Goal: Task Accomplishment & Management: Complete application form

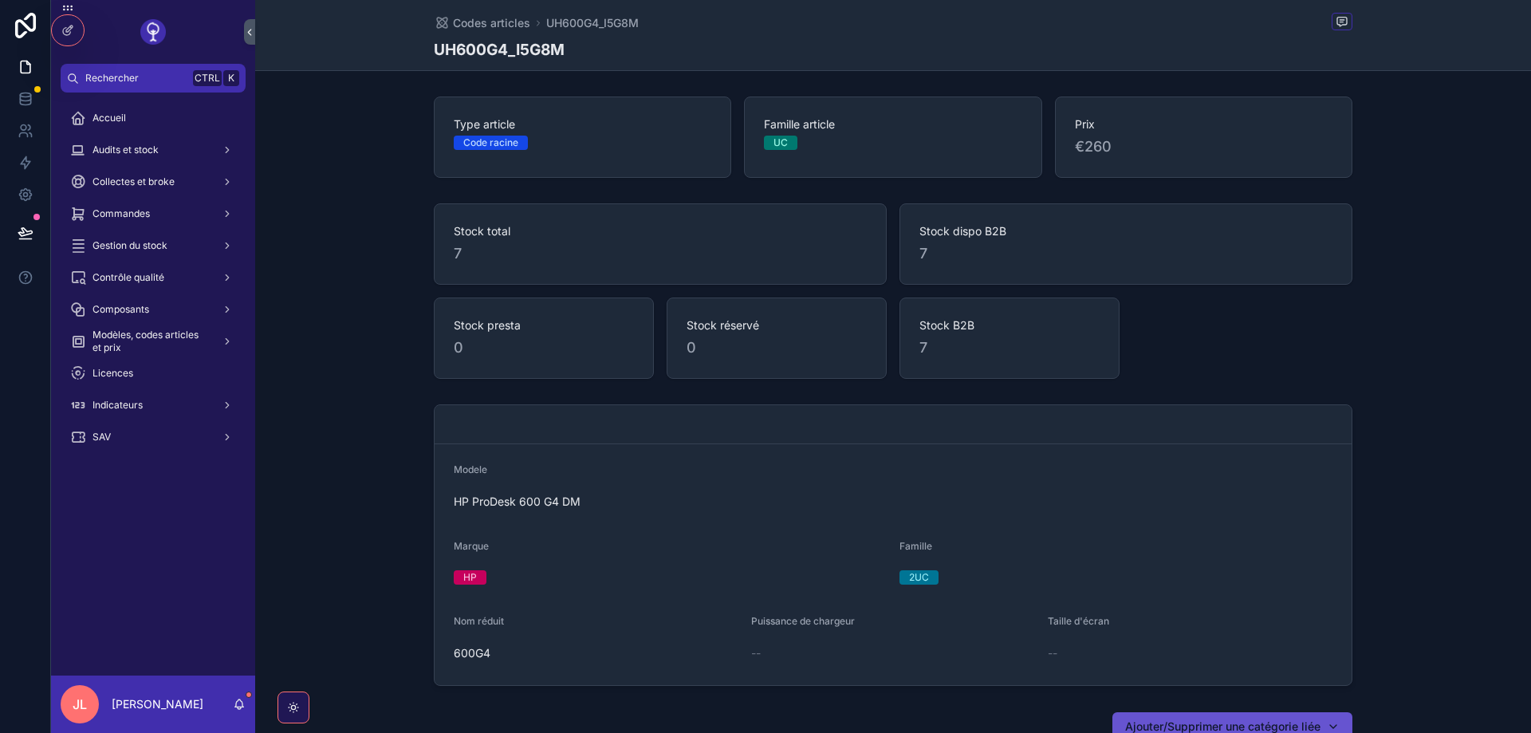
scroll to position [861, 0]
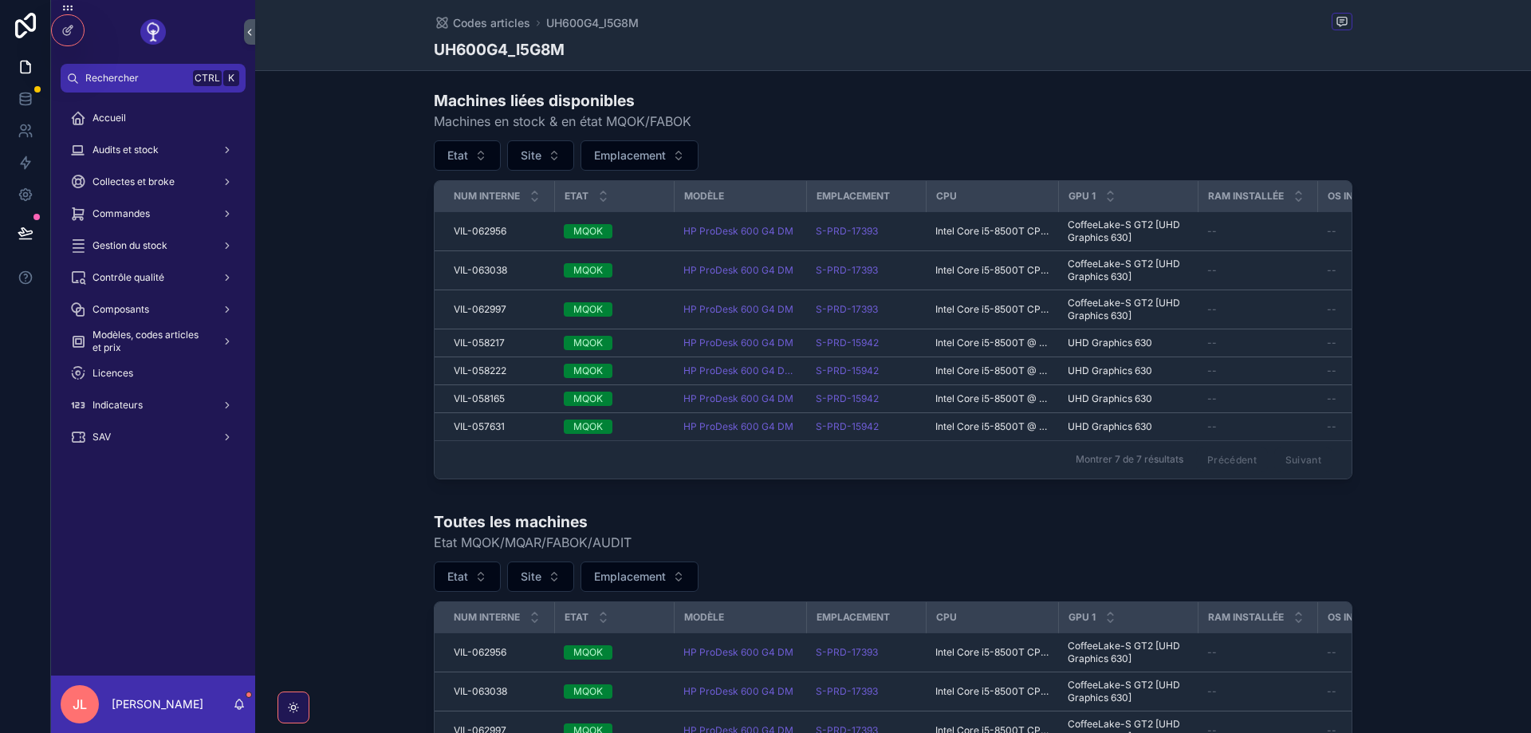
click at [636, 512] on div "Toutes les machines Etat MQOK/MQAR/FABOK/AUDIT" at bounding box center [893, 531] width 919 height 41
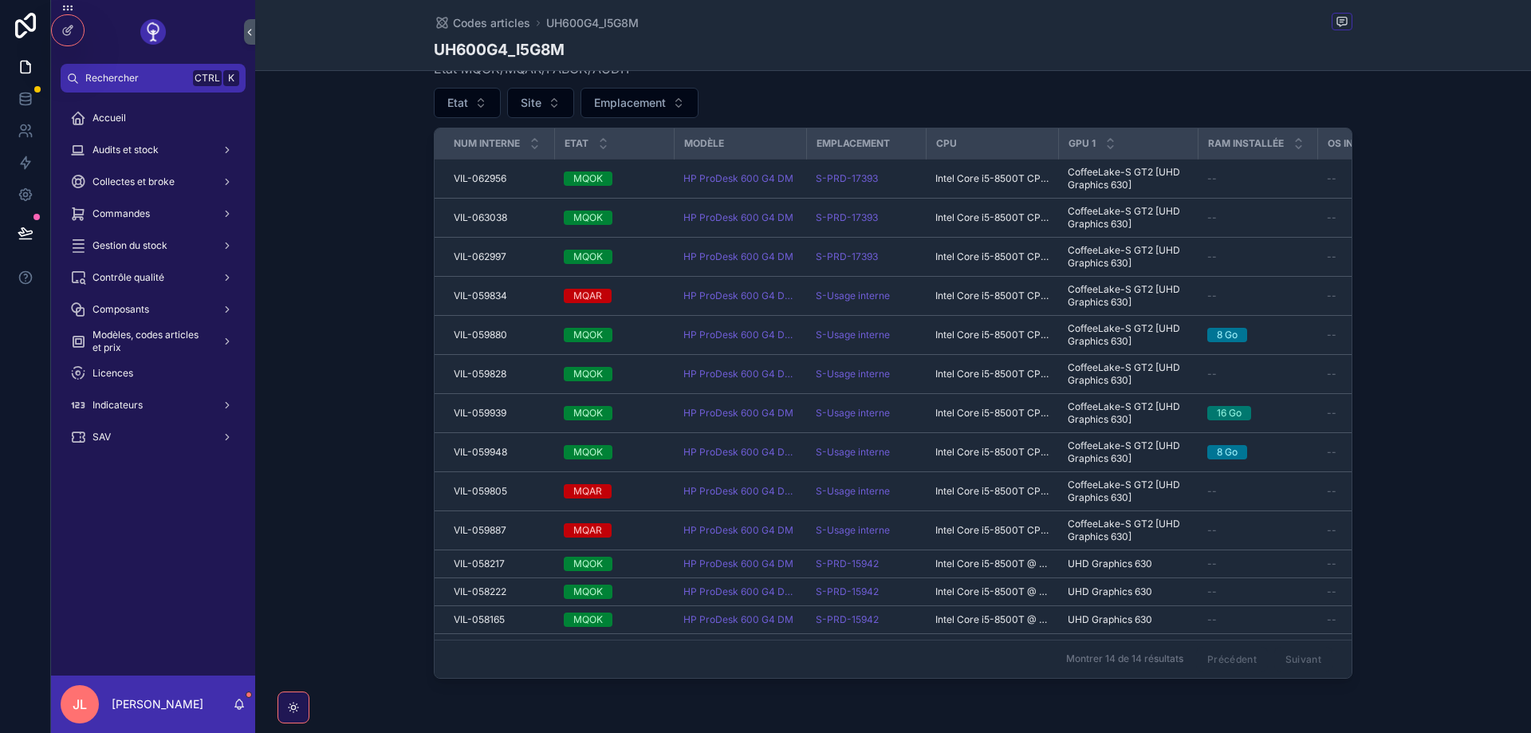
scroll to position [1300, 0]
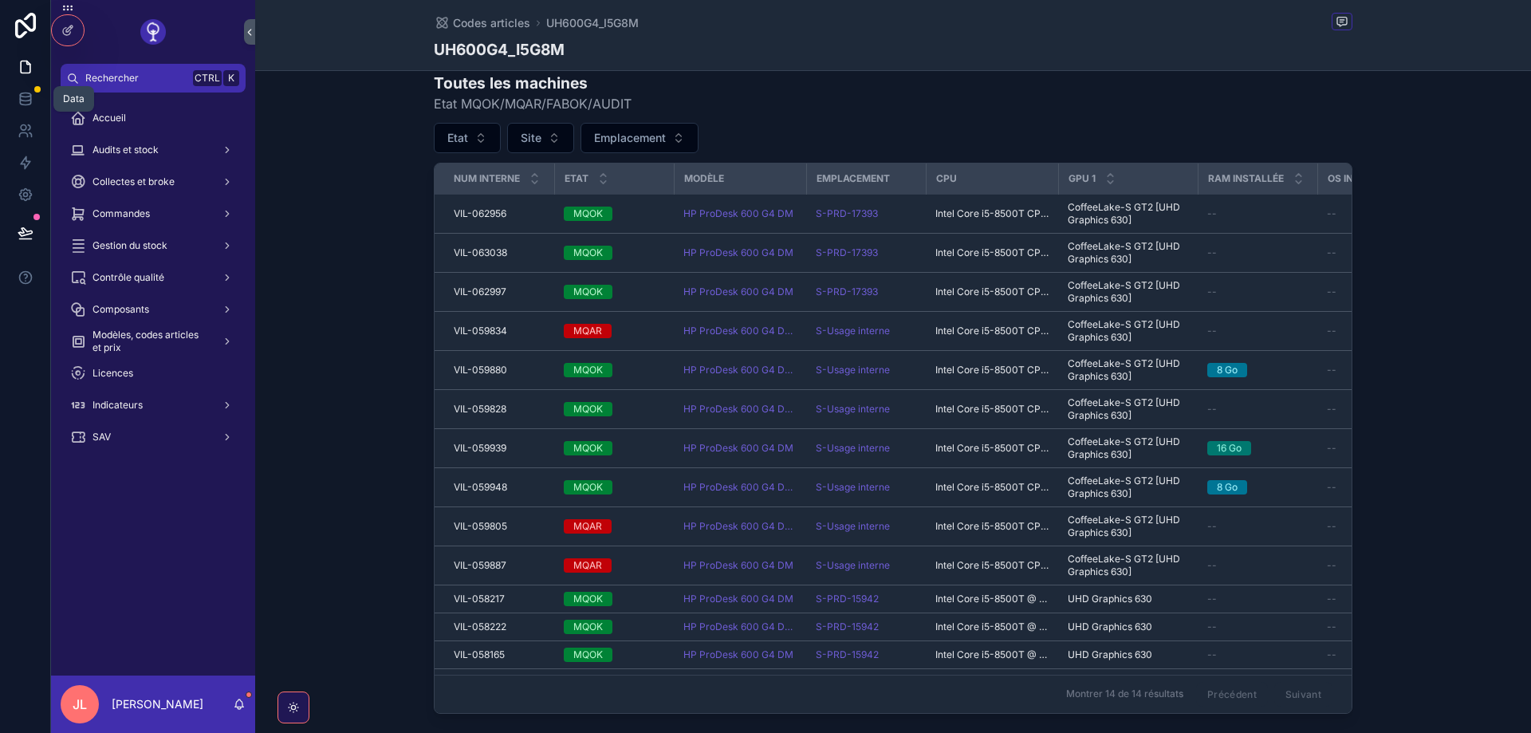
click at [19, 93] on icon at bounding box center [26, 99] width 16 height 16
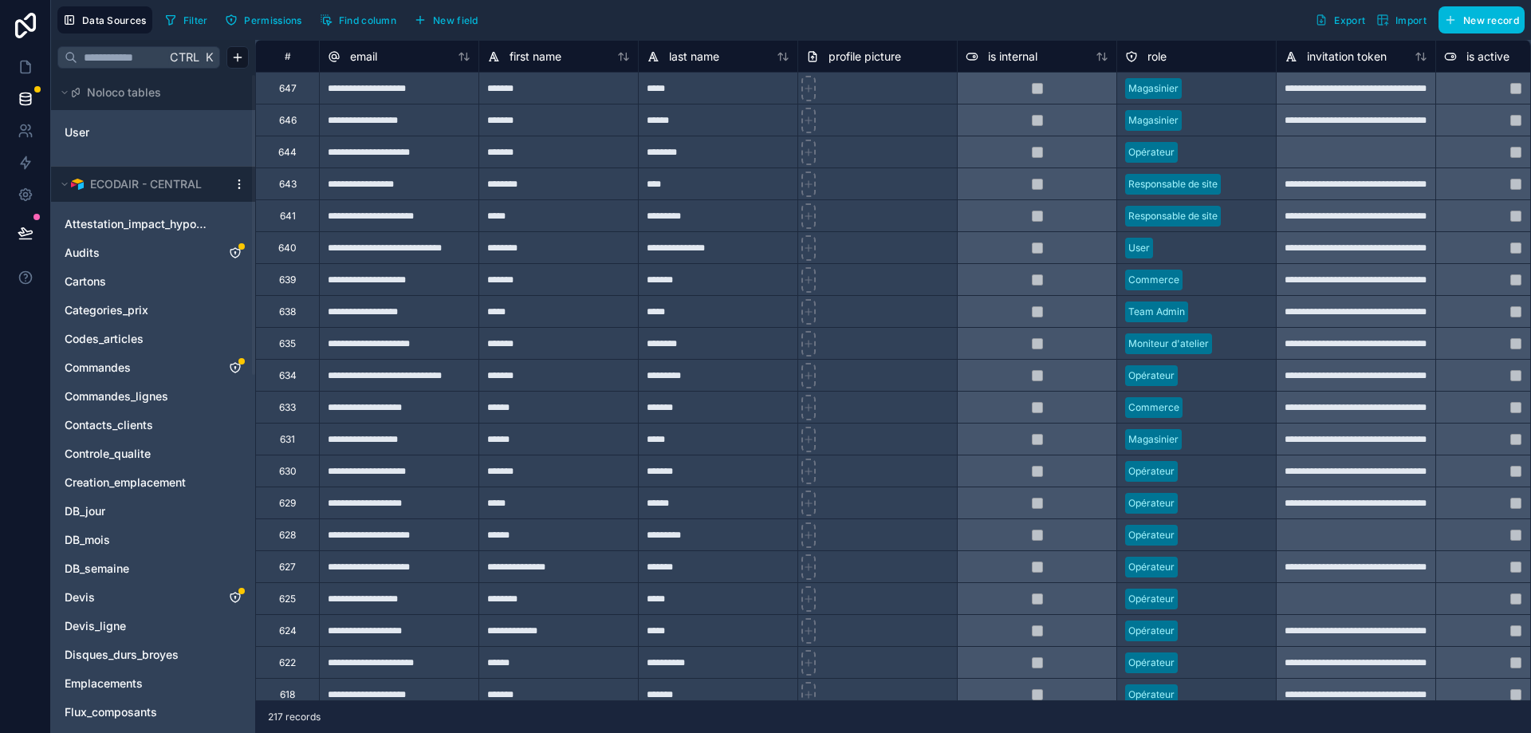
click at [155, 254] on link "Audits" at bounding box center [137, 253] width 145 height 16
click at [238, 254] on icon "Audits" at bounding box center [235, 252] width 13 height 13
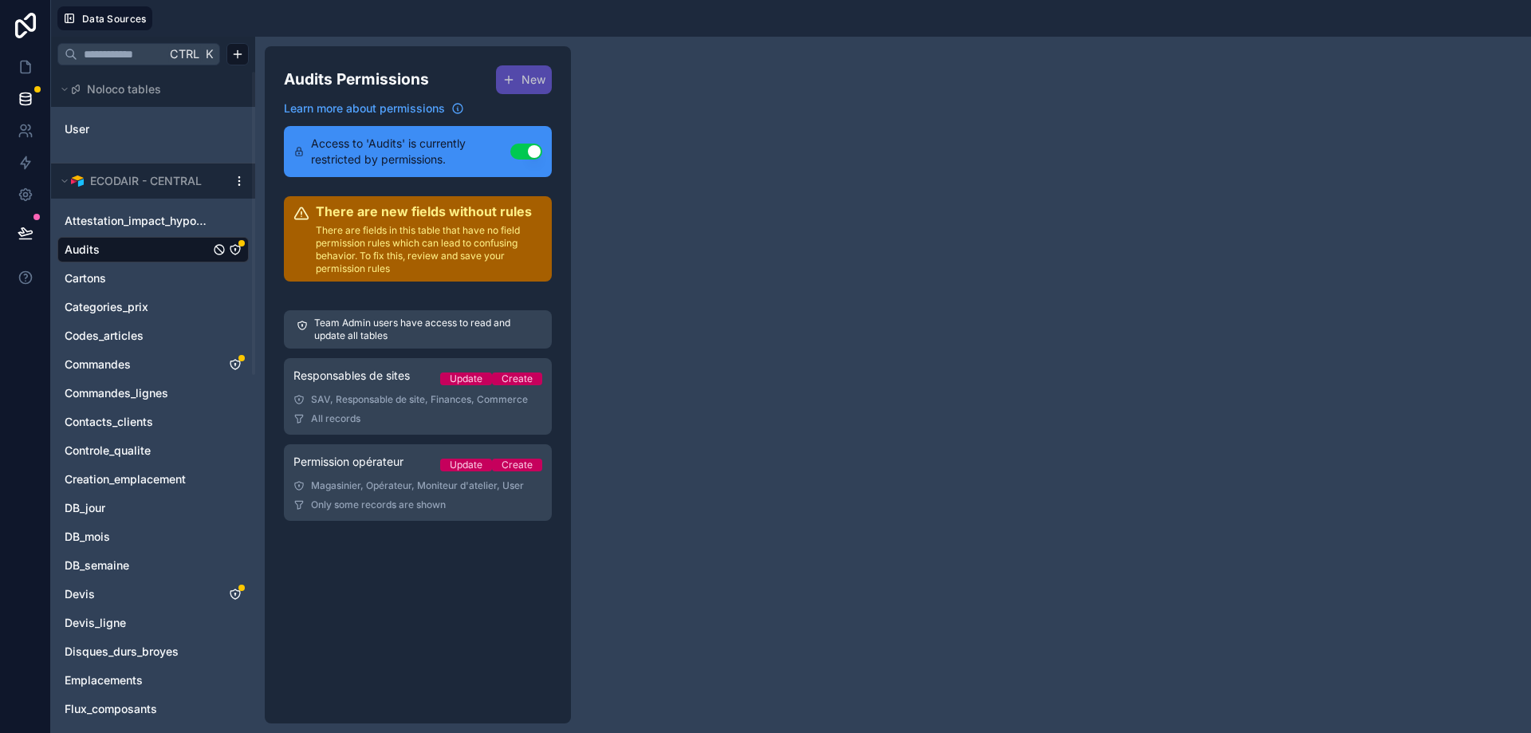
click at [383, 380] on span "Responsables de sites" at bounding box center [351, 376] width 116 height 16
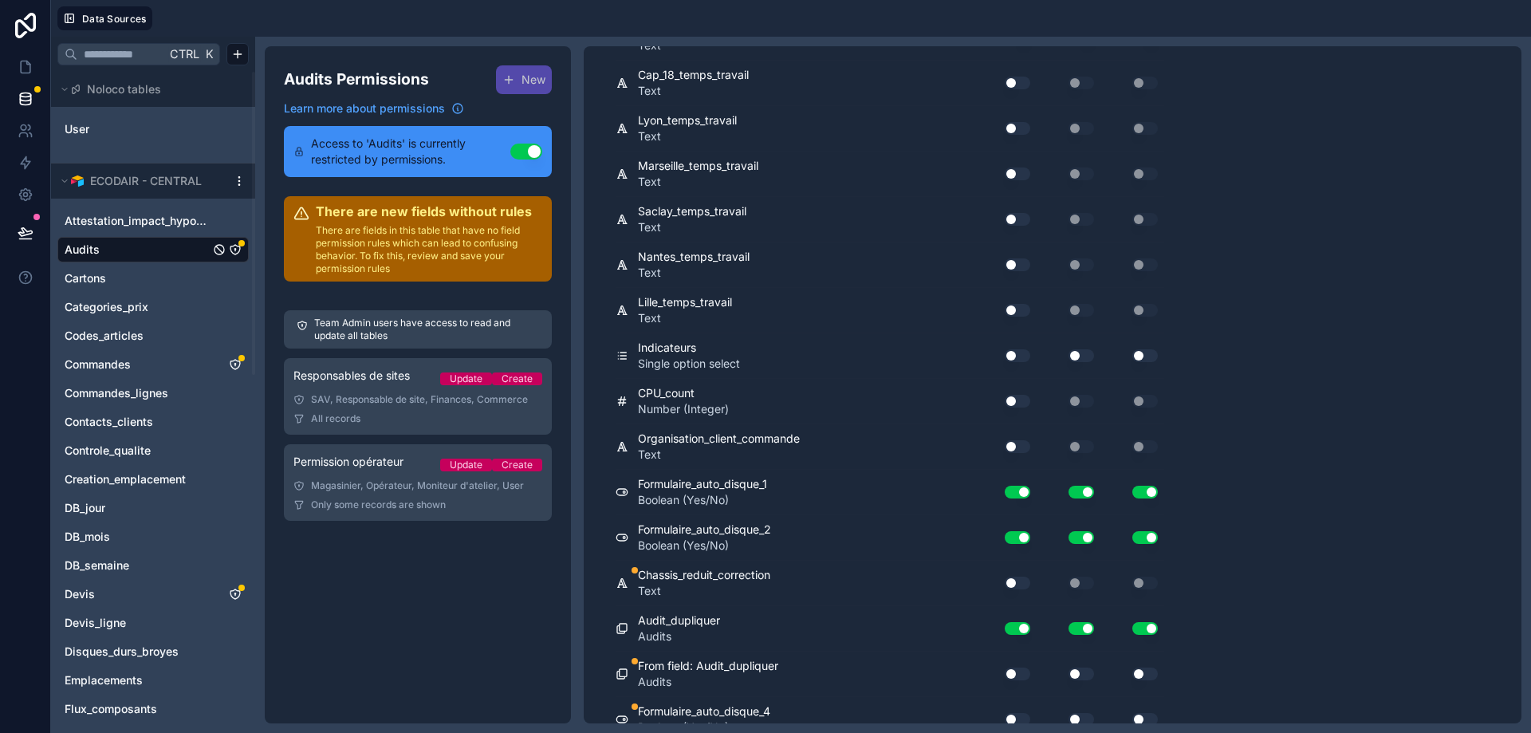
scroll to position [13273, 0]
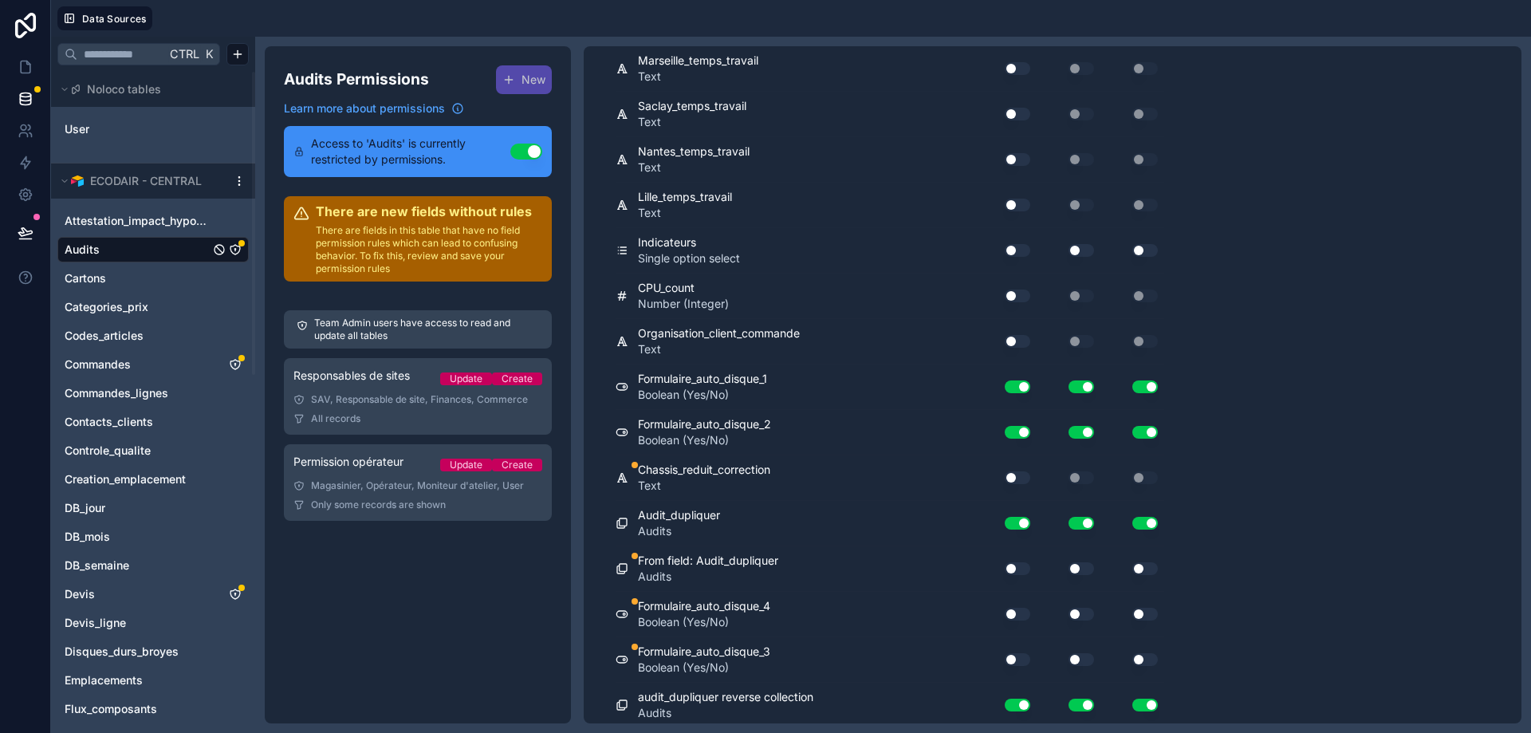
click at [1018, 613] on button "Use setting" at bounding box center [1018, 614] width 26 height 13
click at [1084, 620] on div "Use setting" at bounding box center [1069, 614] width 64 height 26
click at [1079, 617] on button "Use setting" at bounding box center [1082, 614] width 26 height 13
click at [1151, 612] on button "Use setting" at bounding box center [1145, 614] width 26 height 13
click at [1012, 654] on button "Use setting" at bounding box center [1018, 659] width 26 height 13
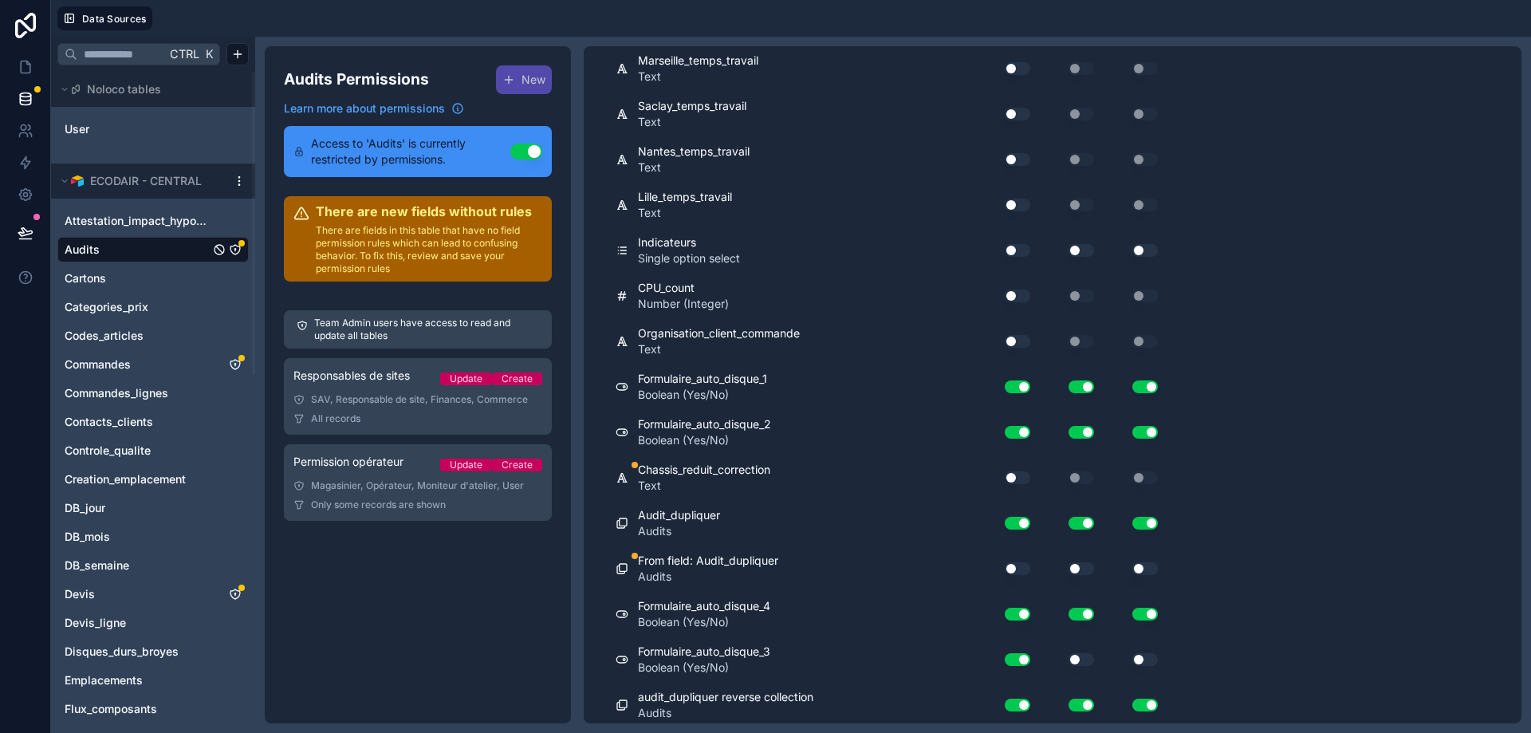
click at [1074, 660] on button "Use setting" at bounding box center [1082, 659] width 26 height 13
click at [1146, 655] on button "Use setting" at bounding box center [1145, 659] width 26 height 13
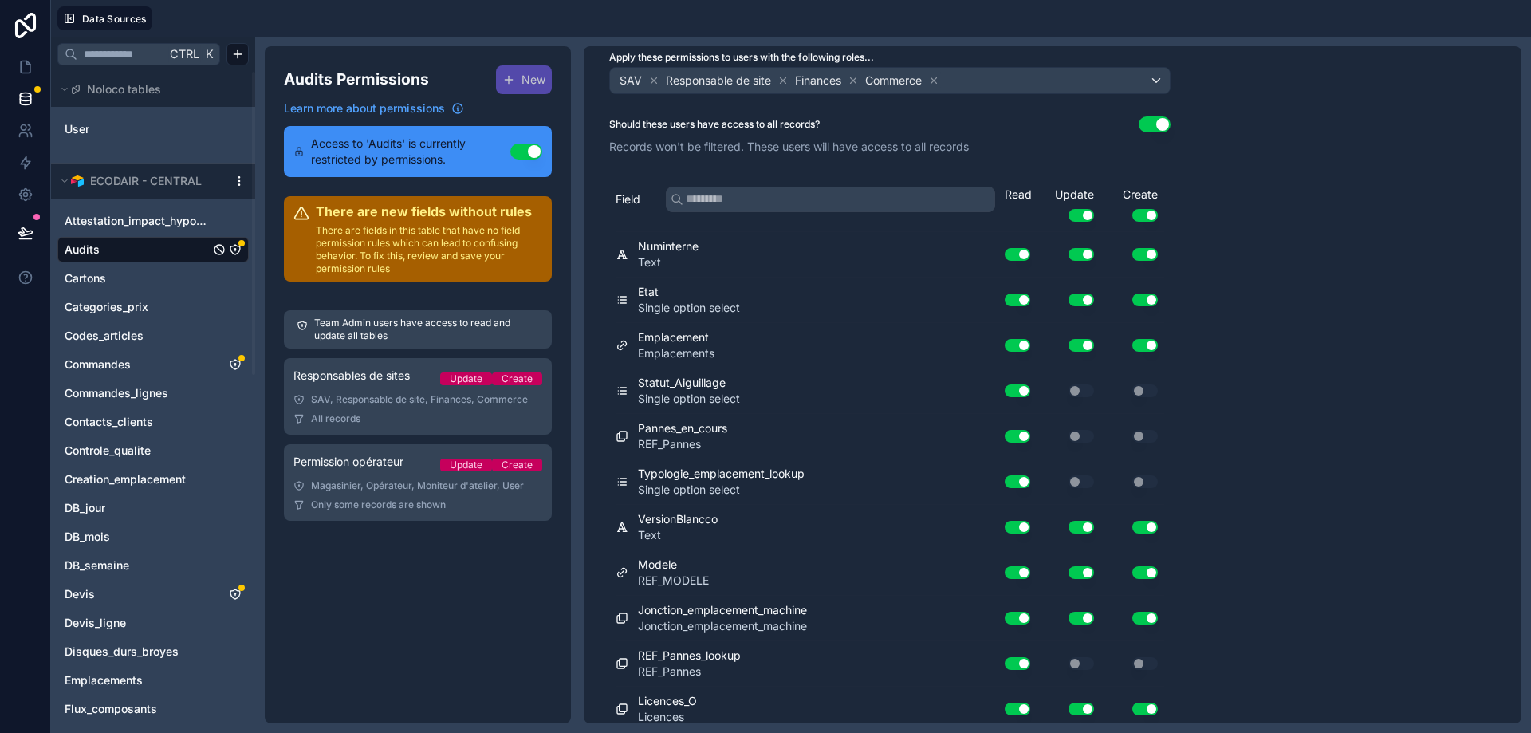
scroll to position [0, 0]
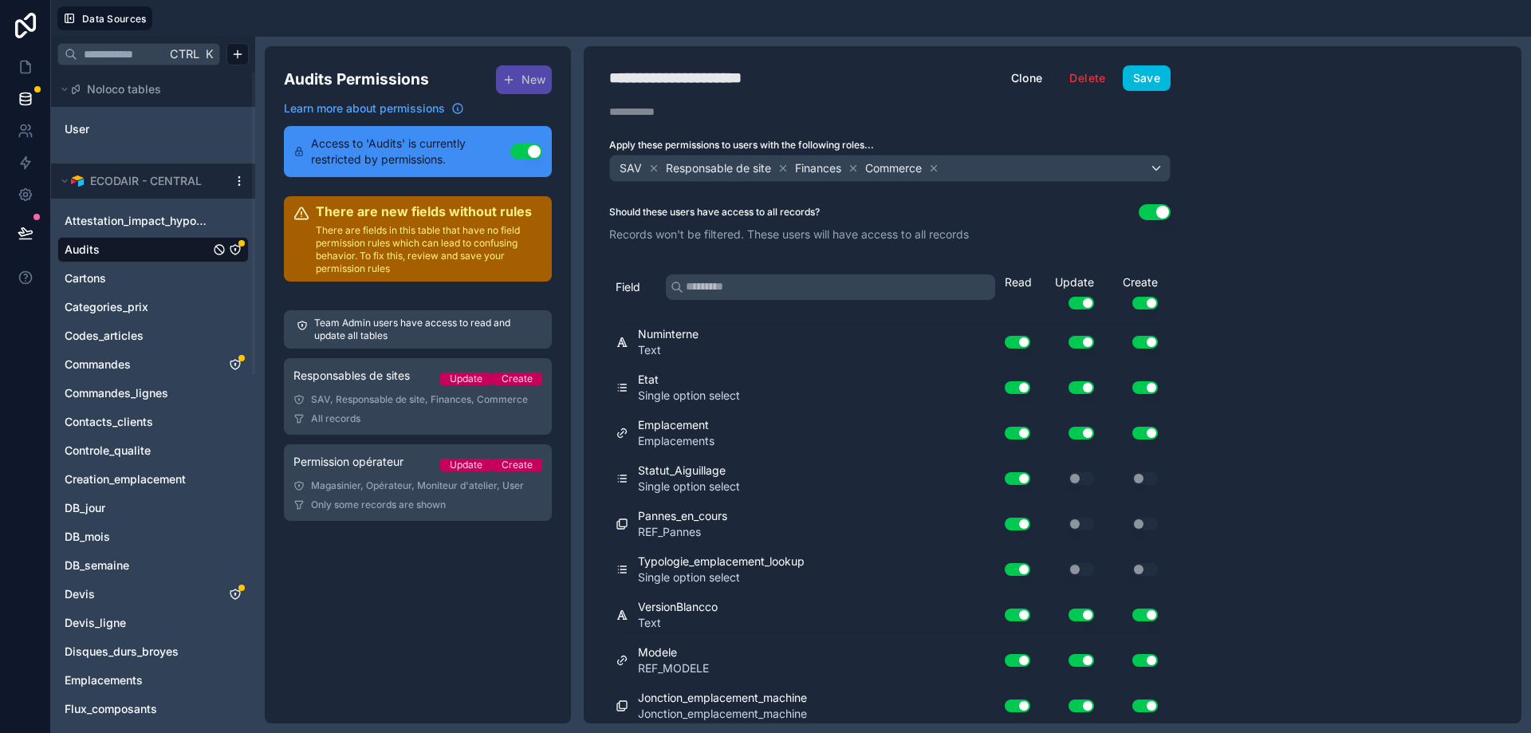
click at [1135, 71] on button "Save" at bounding box center [1147, 78] width 48 height 26
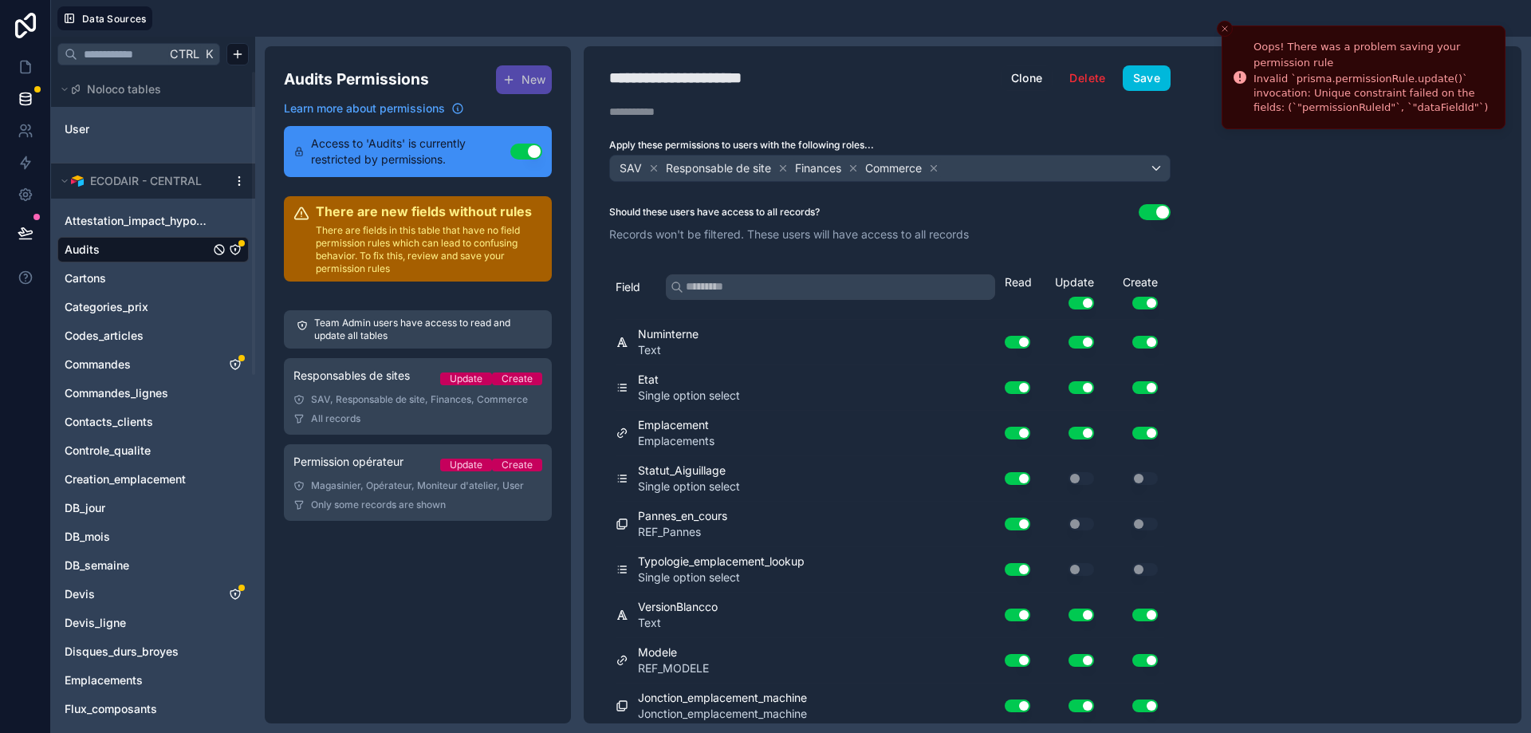
click at [332, 498] on link "Permission opérateur Update Create Magasinier, Opérateur, Moniteur d'atelier, U…" at bounding box center [418, 482] width 268 height 77
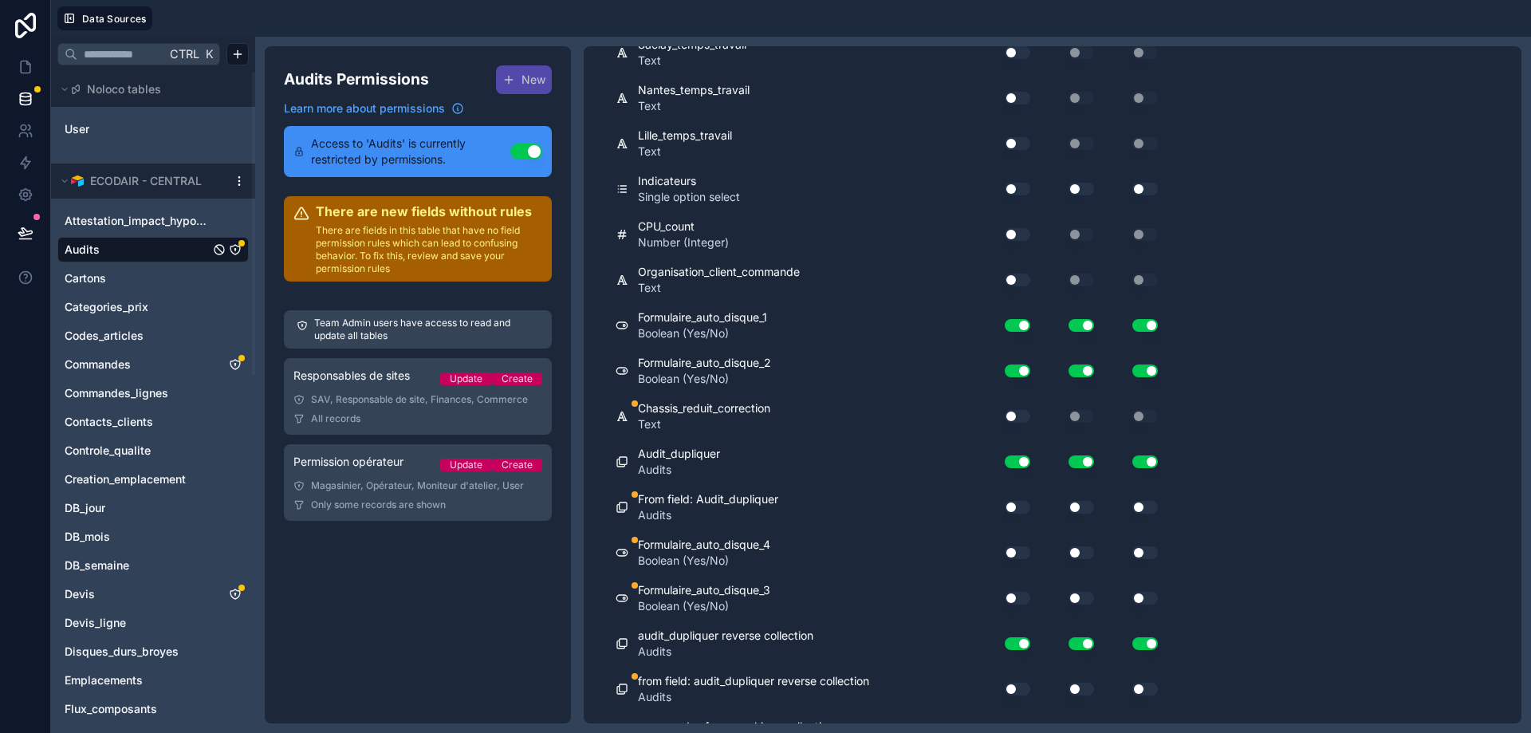
scroll to position [13639, 0]
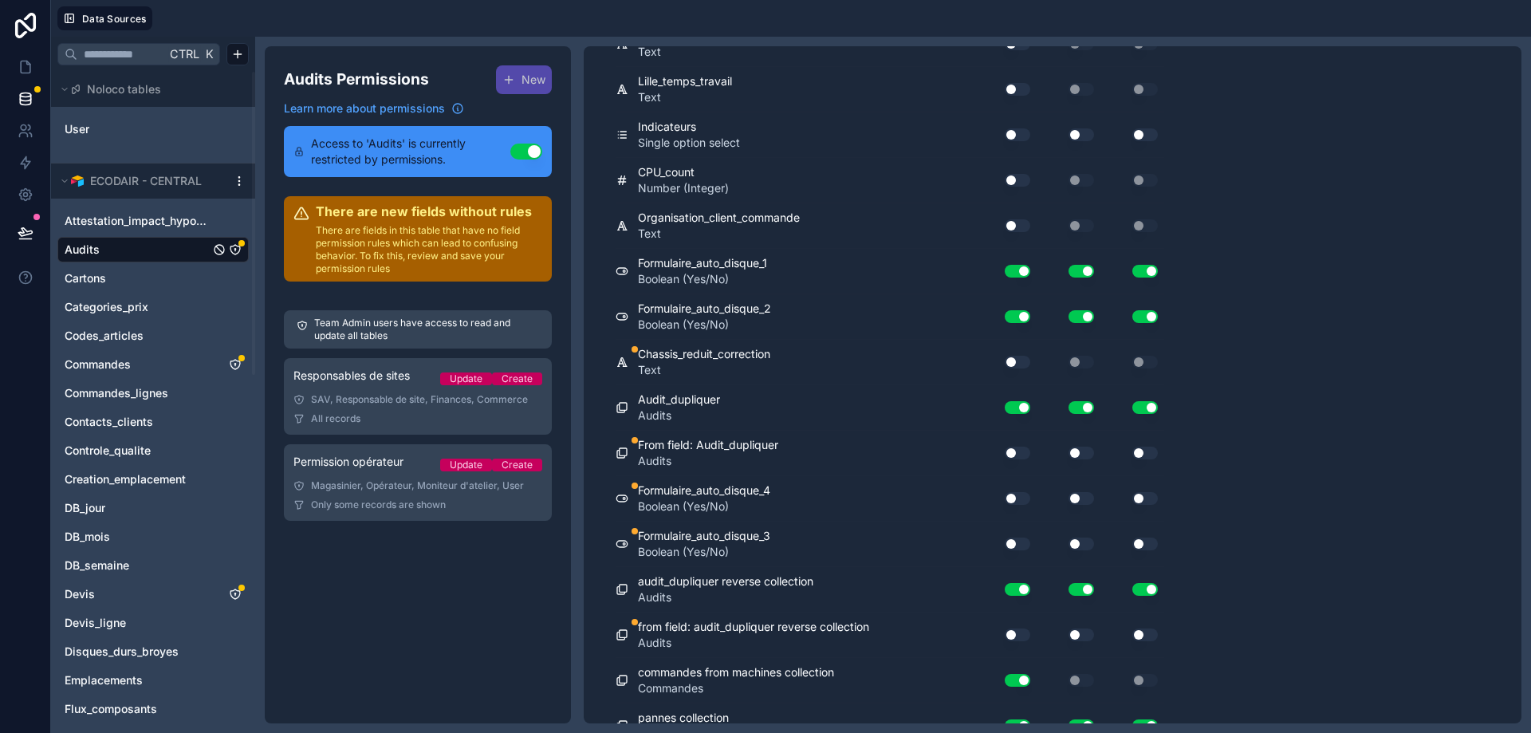
click at [1020, 498] on button "Use setting" at bounding box center [1018, 498] width 26 height 13
click at [1081, 503] on button "Use setting" at bounding box center [1082, 498] width 26 height 13
click at [1142, 503] on button "Use setting" at bounding box center [1145, 498] width 26 height 13
click at [1083, 544] on button "Use setting" at bounding box center [1082, 543] width 26 height 13
click at [1005, 548] on div "Use setting" at bounding box center [1008, 543] width 45 height 13
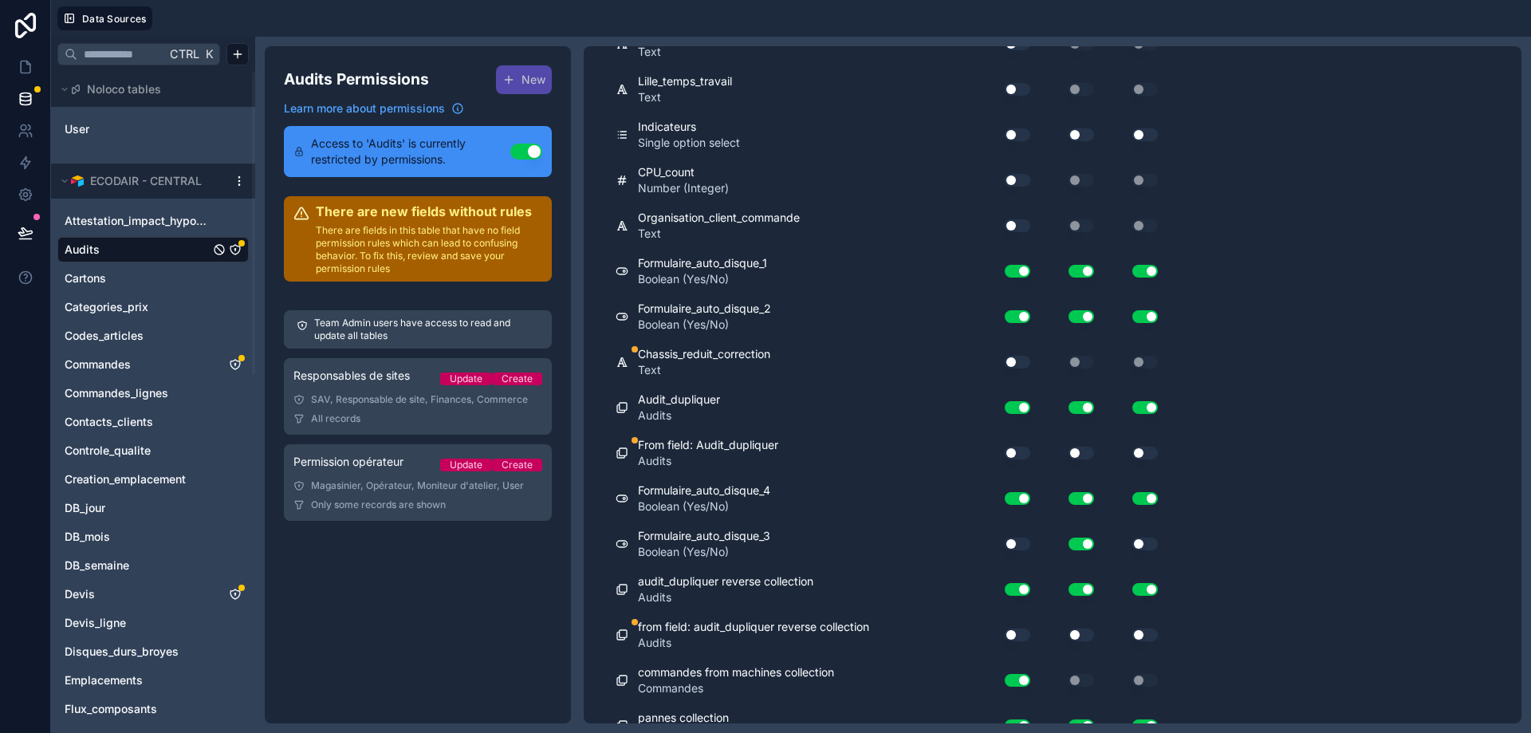
click at [1008, 546] on button "Use setting" at bounding box center [1018, 543] width 26 height 13
click at [1149, 542] on button "Use setting" at bounding box center [1145, 543] width 26 height 13
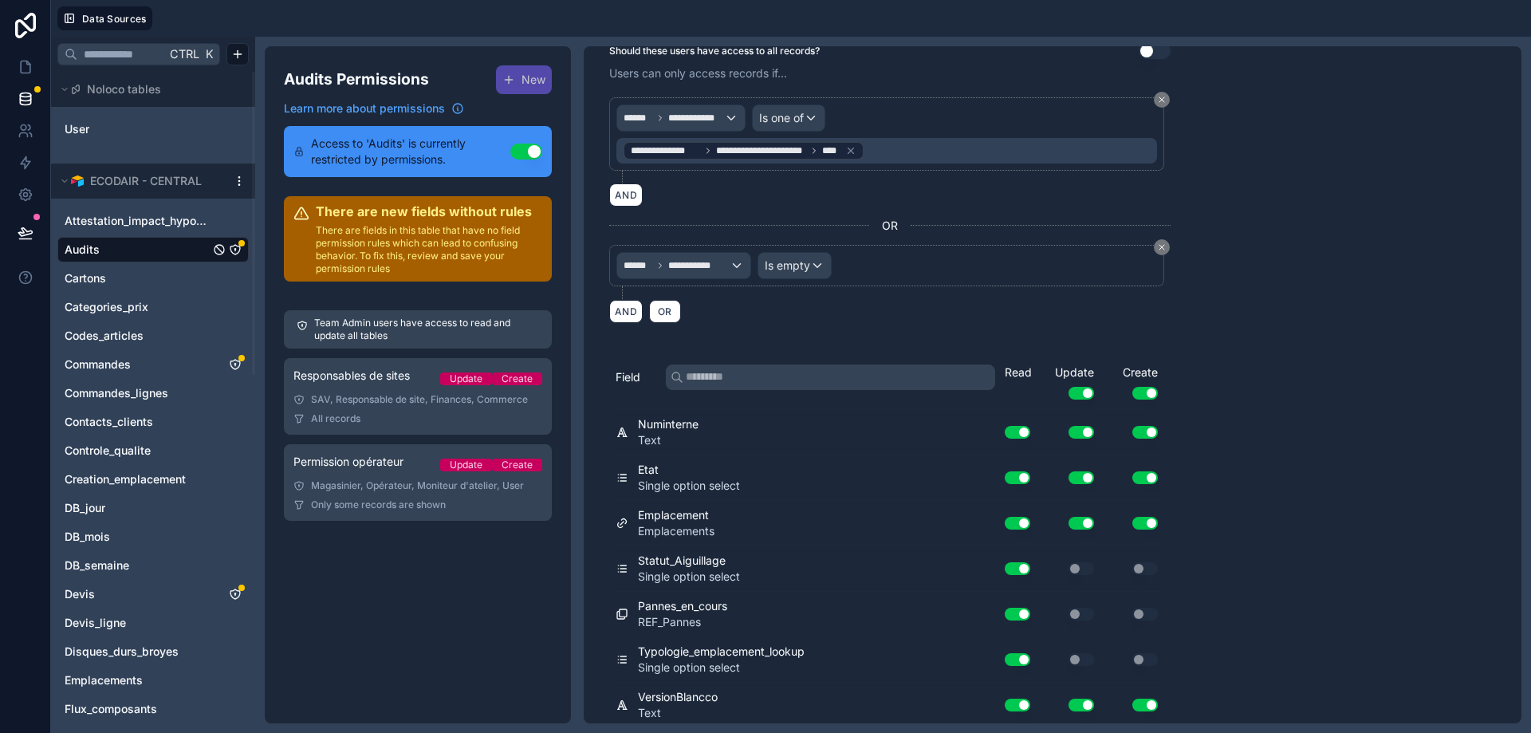
scroll to position [0, 0]
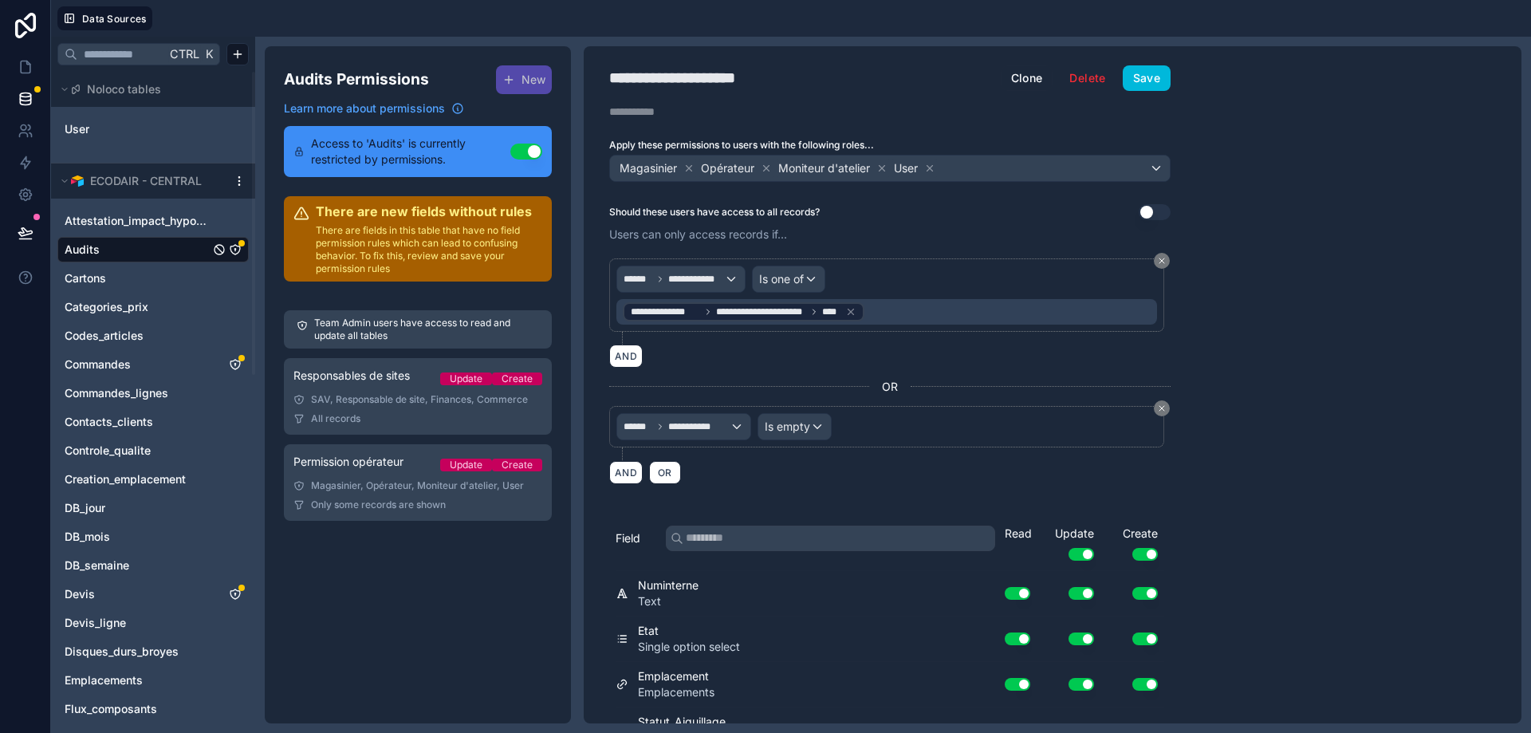
click at [1146, 81] on button "Save" at bounding box center [1147, 78] width 48 height 26
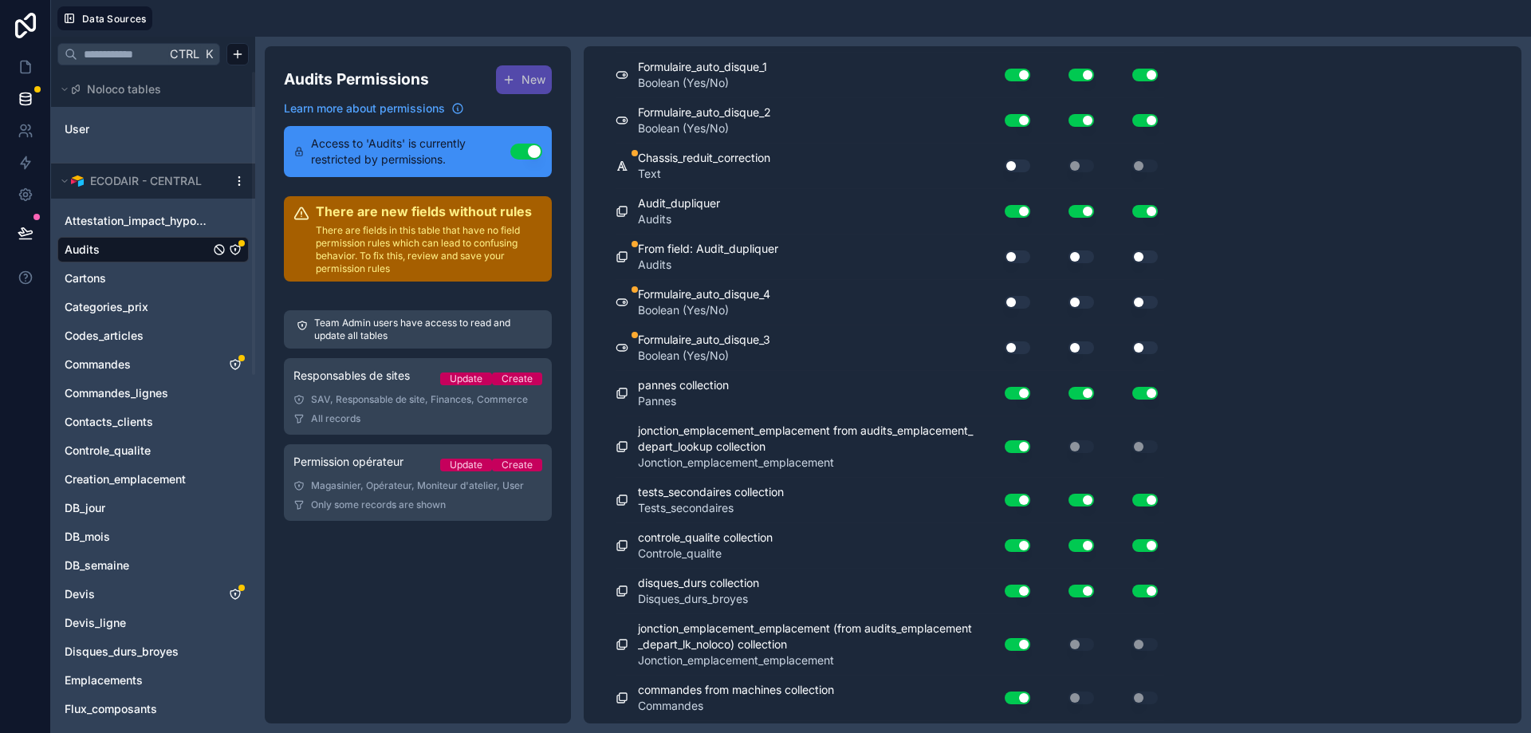
scroll to position [13765, 0]
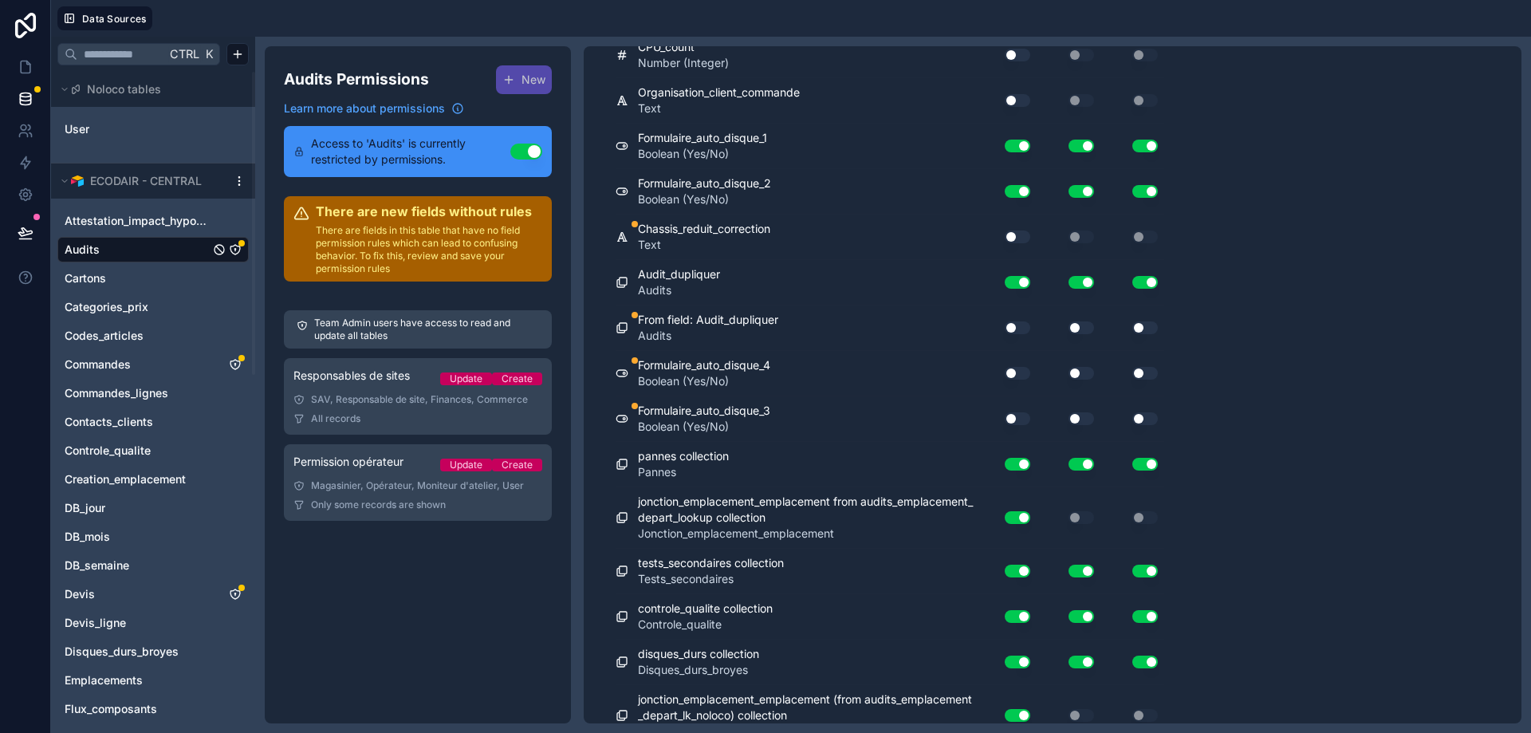
click at [1017, 371] on button "Use setting" at bounding box center [1018, 373] width 26 height 13
click at [1092, 371] on button "Use setting" at bounding box center [1082, 373] width 26 height 13
click at [1017, 417] on button "Use setting" at bounding box center [1018, 418] width 26 height 13
click at [1086, 418] on button "Use setting" at bounding box center [1082, 418] width 26 height 13
click at [1148, 367] on button "Use setting" at bounding box center [1145, 373] width 26 height 13
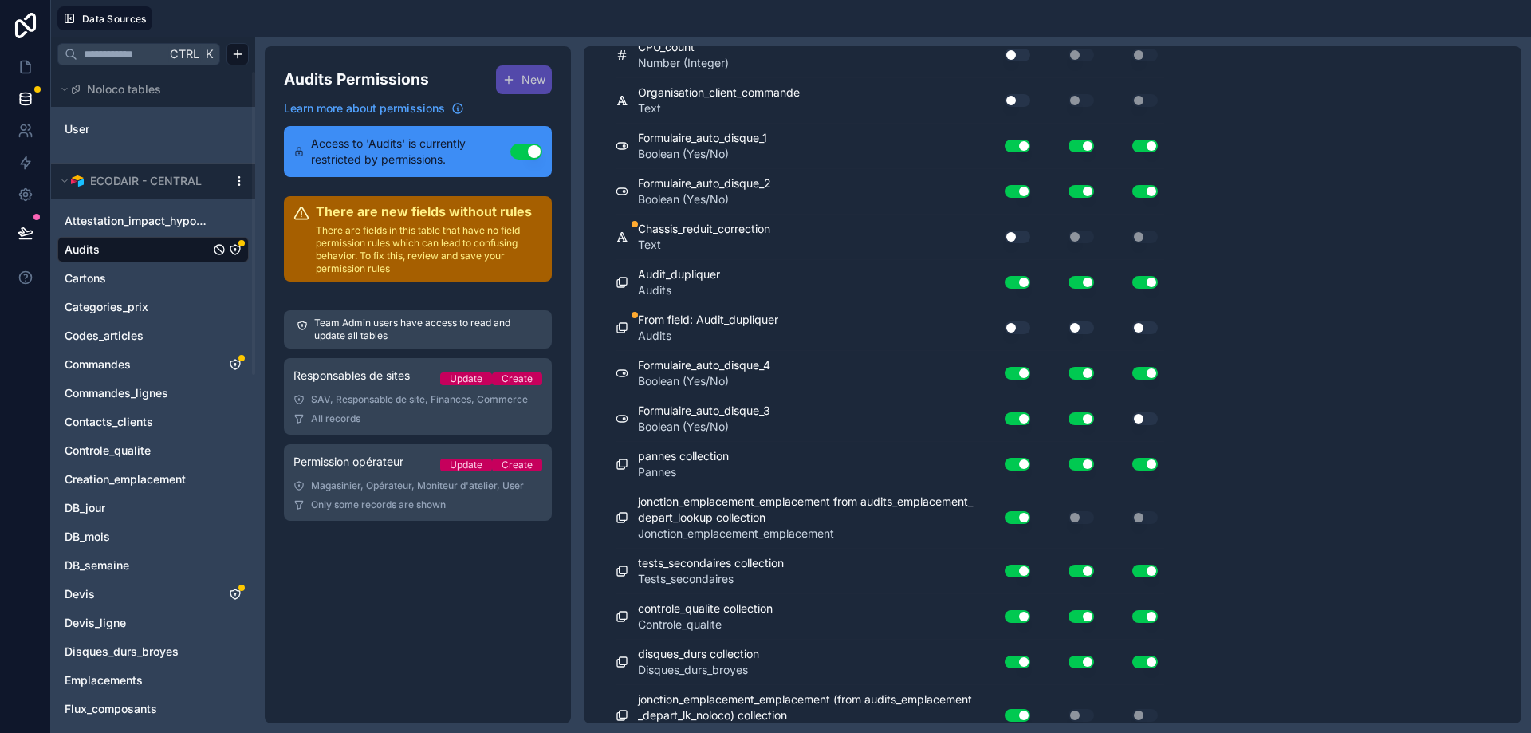
click at [1147, 415] on button "Use setting" at bounding box center [1145, 418] width 26 height 13
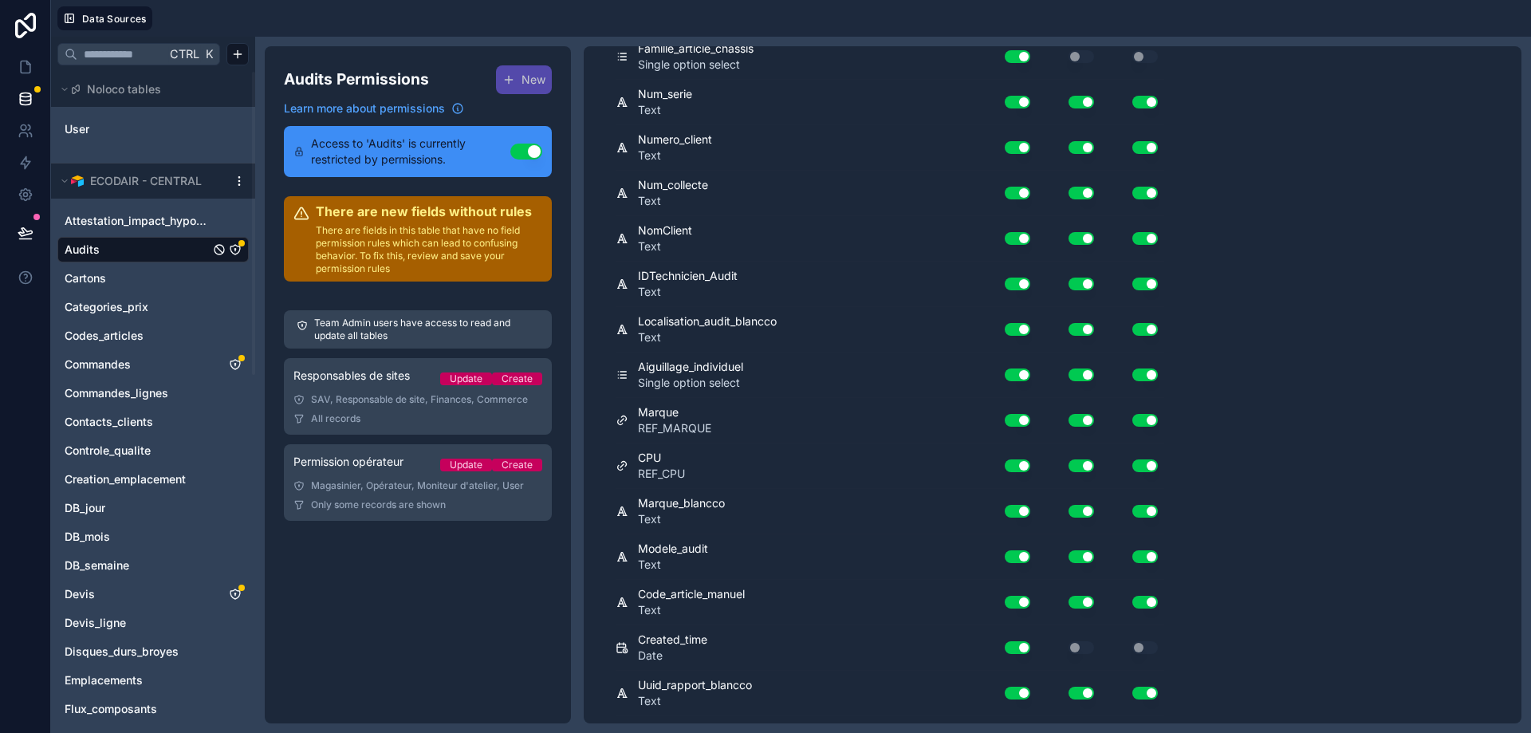
scroll to position [0, 0]
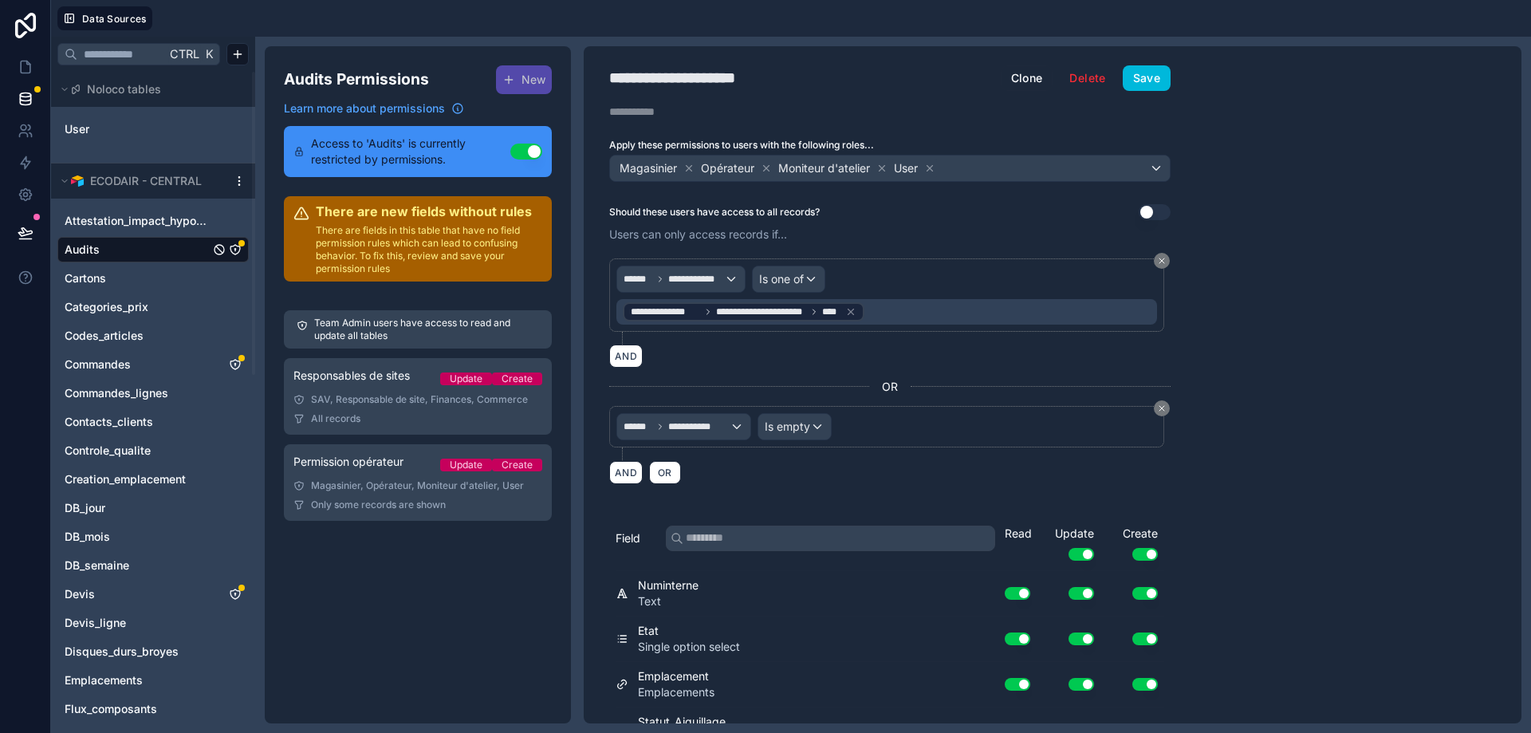
click at [1154, 71] on button "Save" at bounding box center [1147, 78] width 48 height 26
click at [98, 250] on span "Audits" at bounding box center [82, 250] width 35 height 16
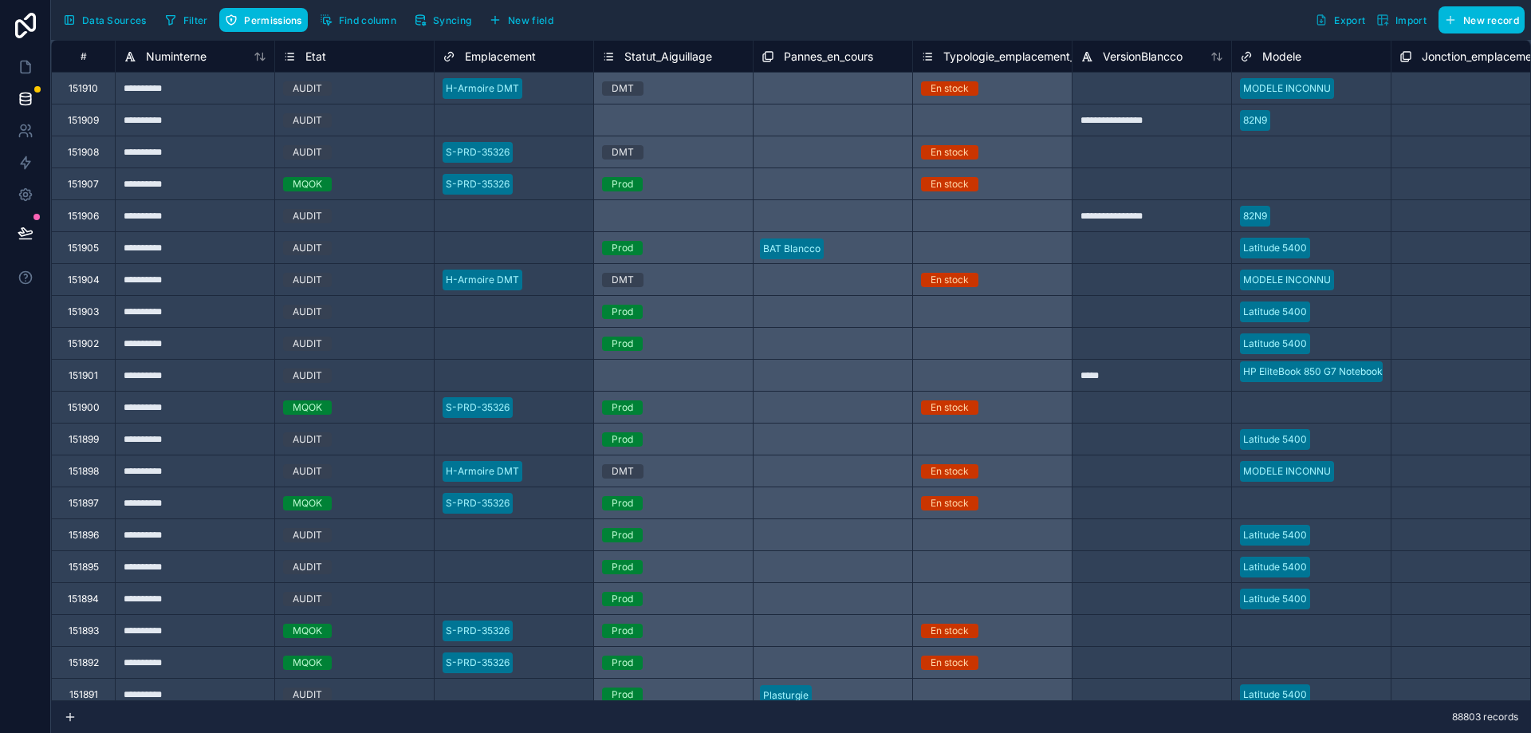
click at [455, 26] on button "Syncing" at bounding box center [442, 20] width 69 height 24
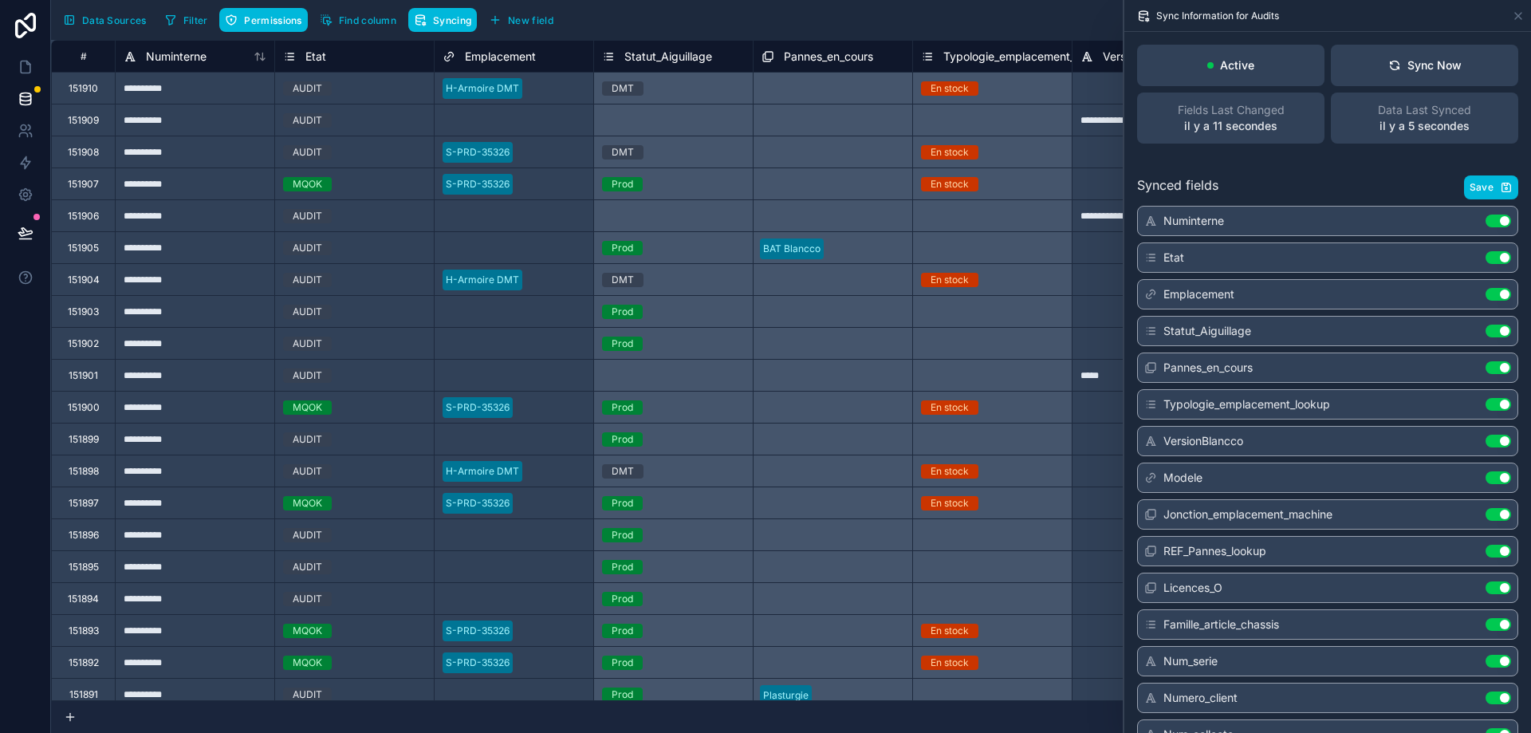
click at [1518, 18] on icon at bounding box center [1518, 16] width 13 height 13
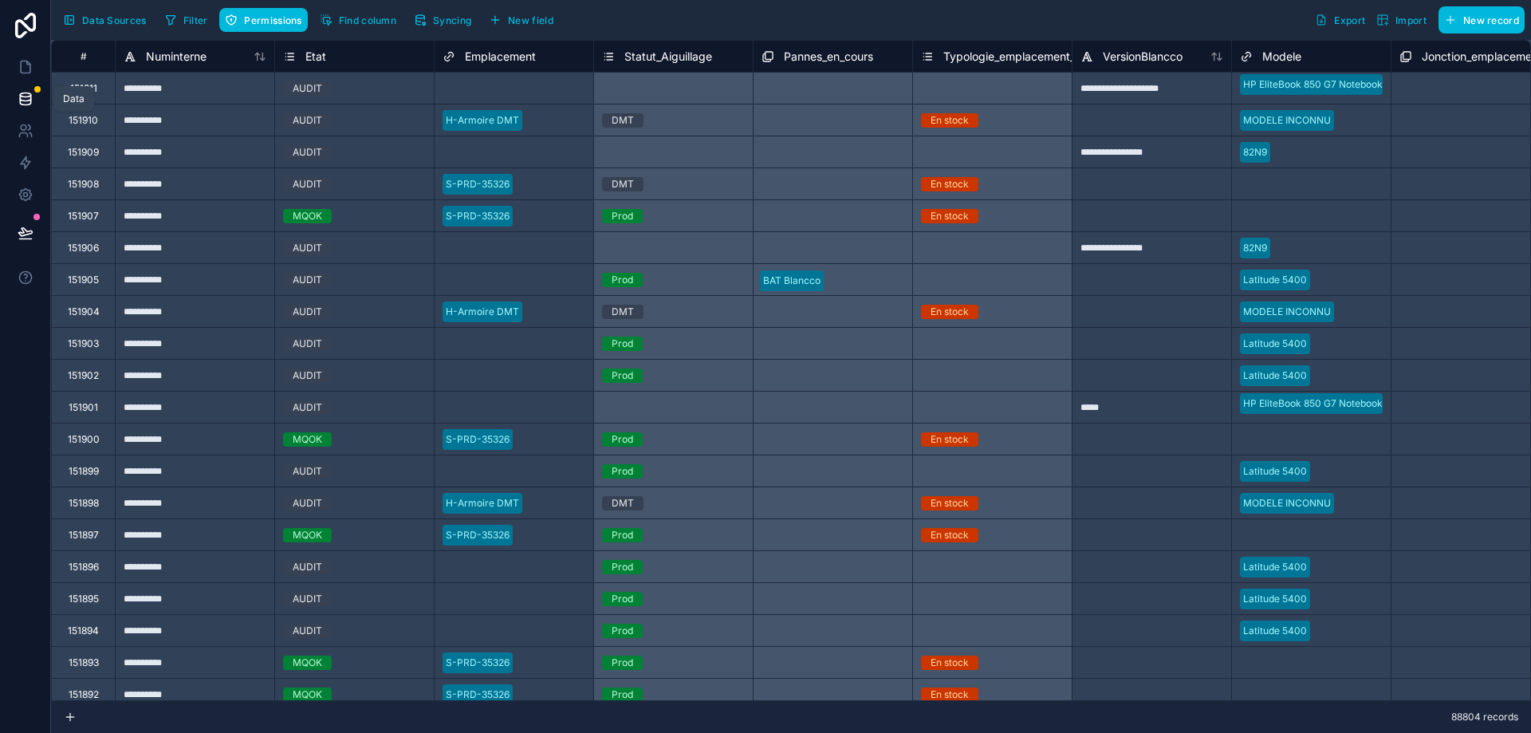
click at [25, 99] on icon at bounding box center [26, 99] width 16 height 16
click at [245, 20] on span "Permissions" at bounding box center [272, 20] width 57 height 12
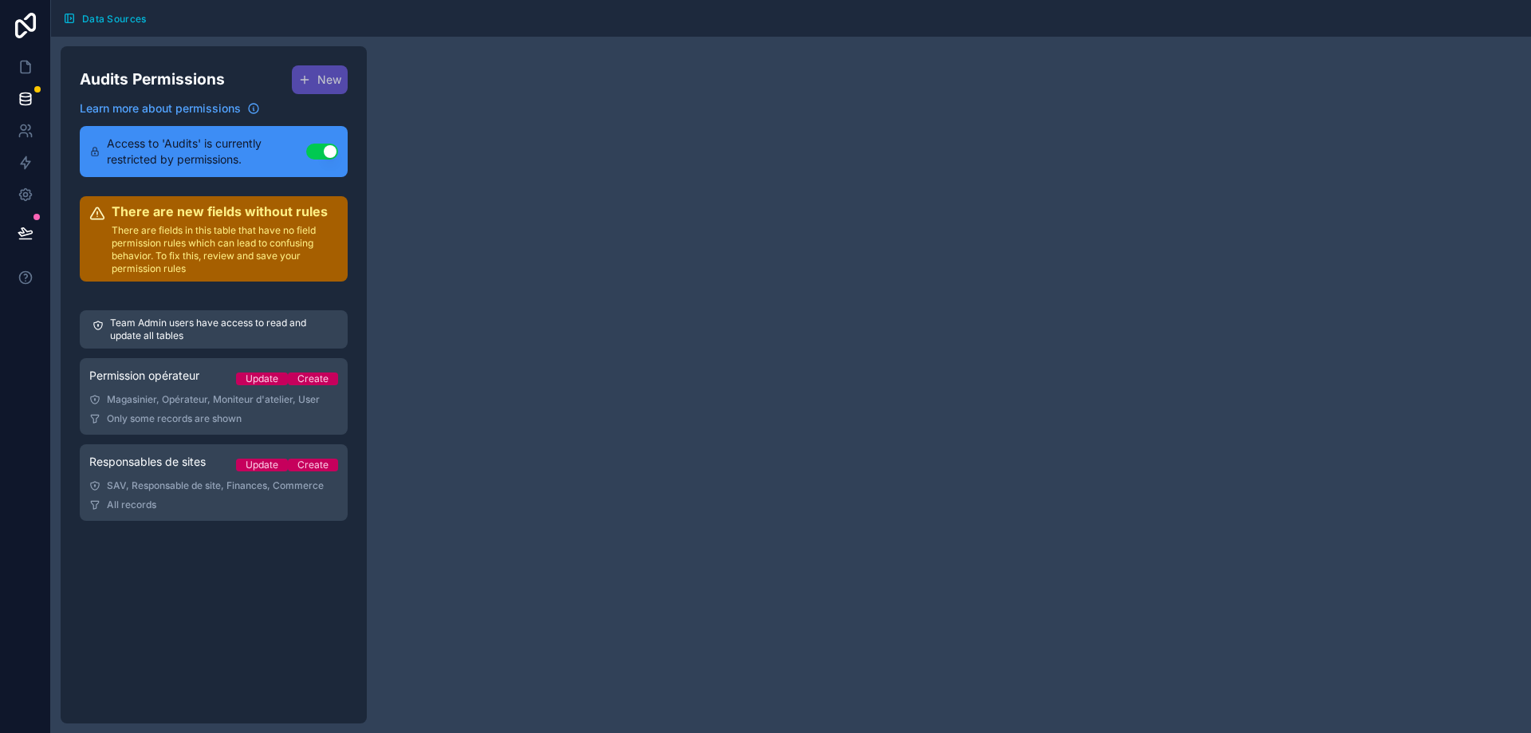
drag, startPoint x: 171, startPoint y: 396, endPoint x: 296, endPoint y: 356, distance: 130.6
click at [171, 397] on div "Magasinier, Opérateur, Moniteur d'atelier, User" at bounding box center [213, 399] width 249 height 13
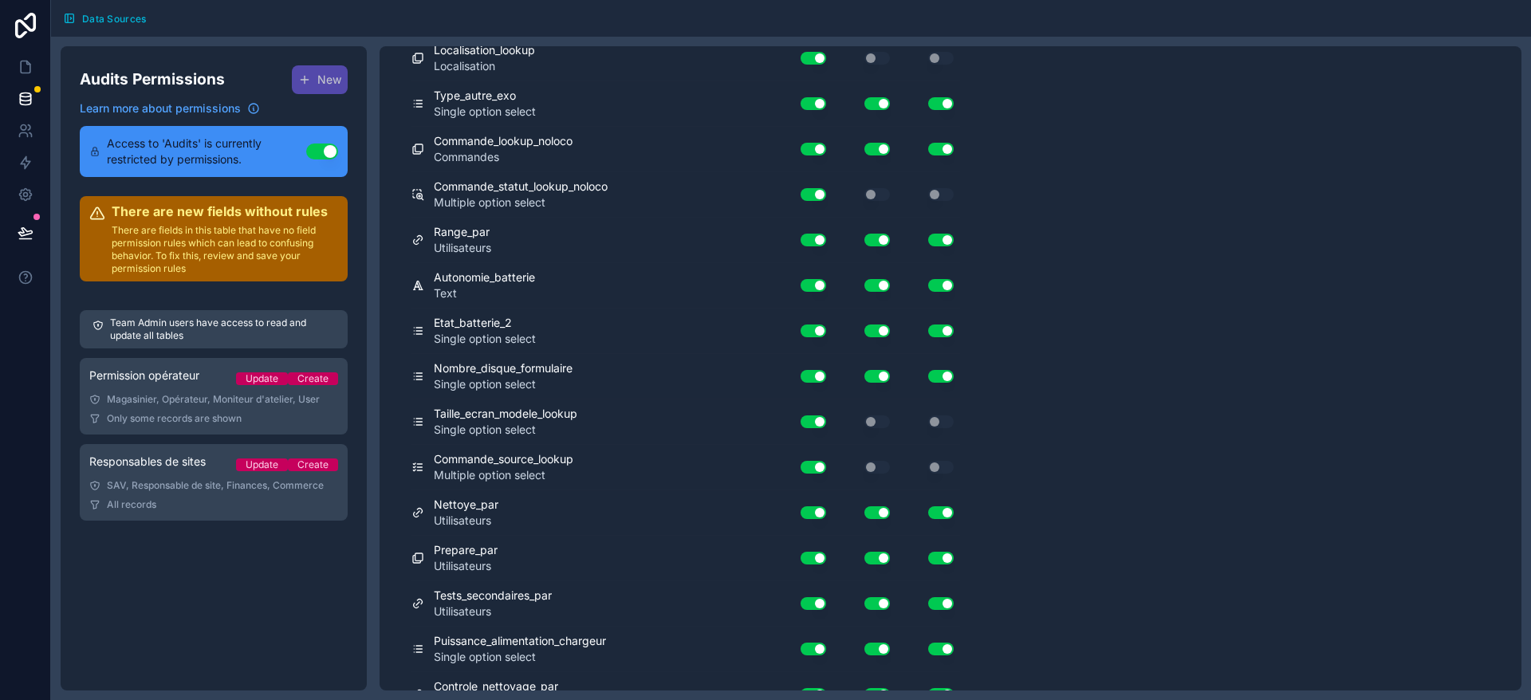
scroll to position [13534, 0]
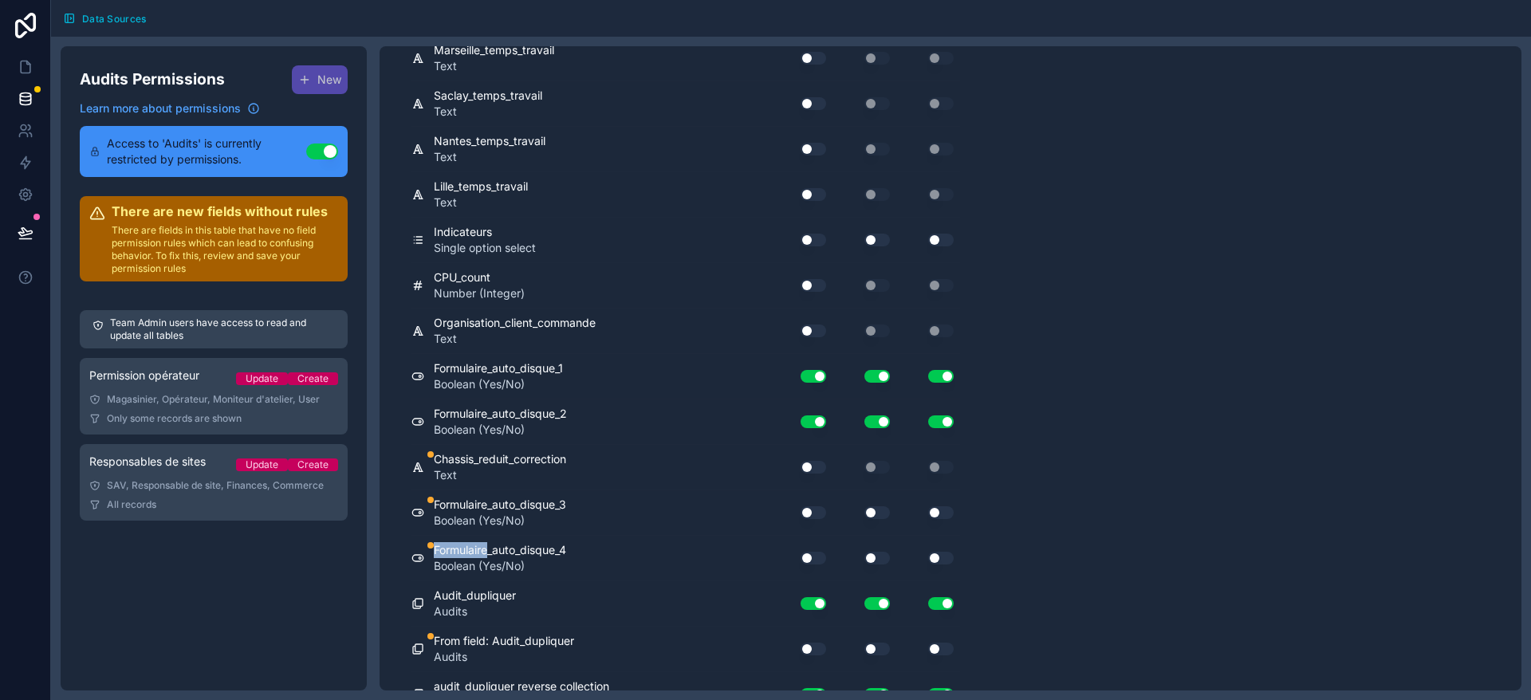
click at [820, 513] on button "Use setting" at bounding box center [814, 512] width 26 height 13
click at [883, 514] on button "Use setting" at bounding box center [877, 512] width 26 height 13
click at [935, 512] on button "Use setting" at bounding box center [941, 512] width 26 height 13
click at [816, 555] on button "Use setting" at bounding box center [814, 558] width 26 height 13
click at [851, 562] on div "Use setting" at bounding box center [864, 558] width 64 height 13
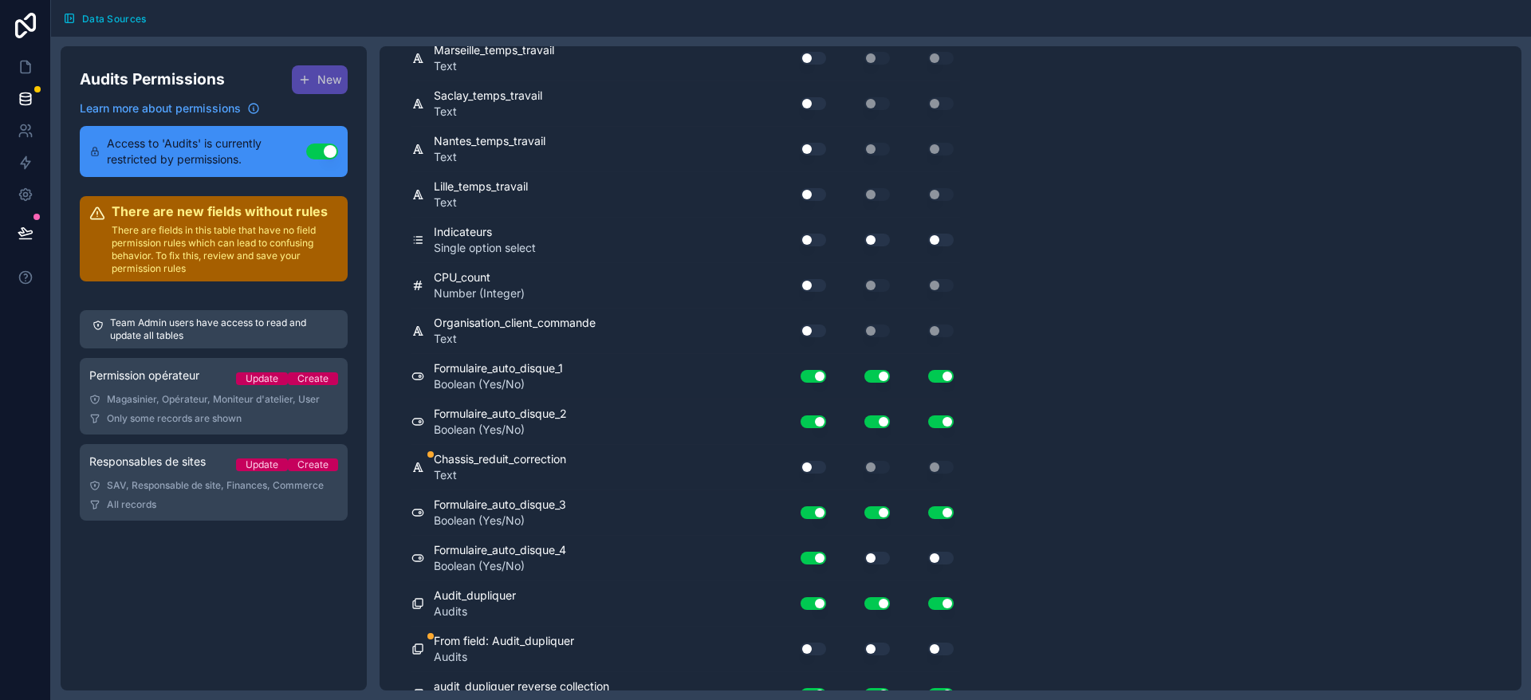
click at [875, 559] on button "Use setting" at bounding box center [877, 558] width 26 height 13
click at [940, 562] on button "Use setting" at bounding box center [941, 558] width 26 height 13
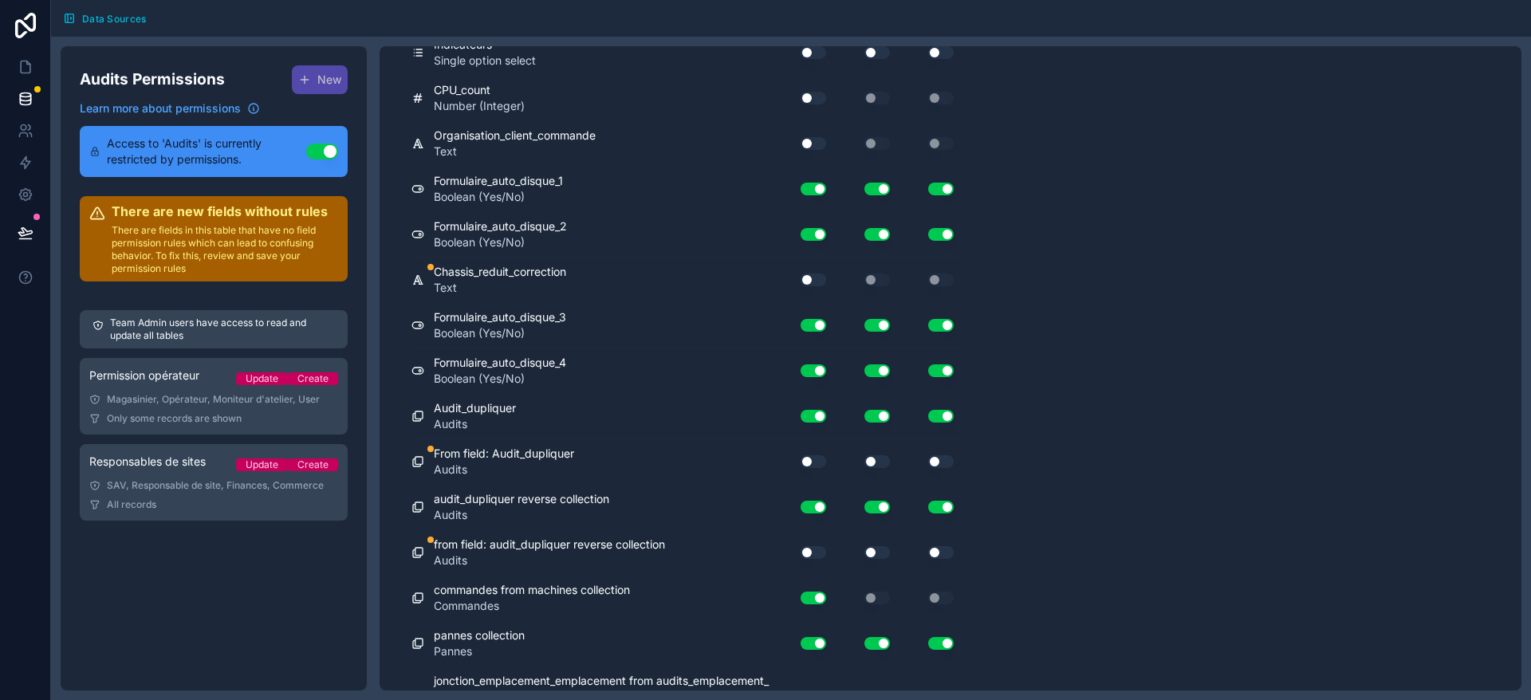
scroll to position [13797, 0]
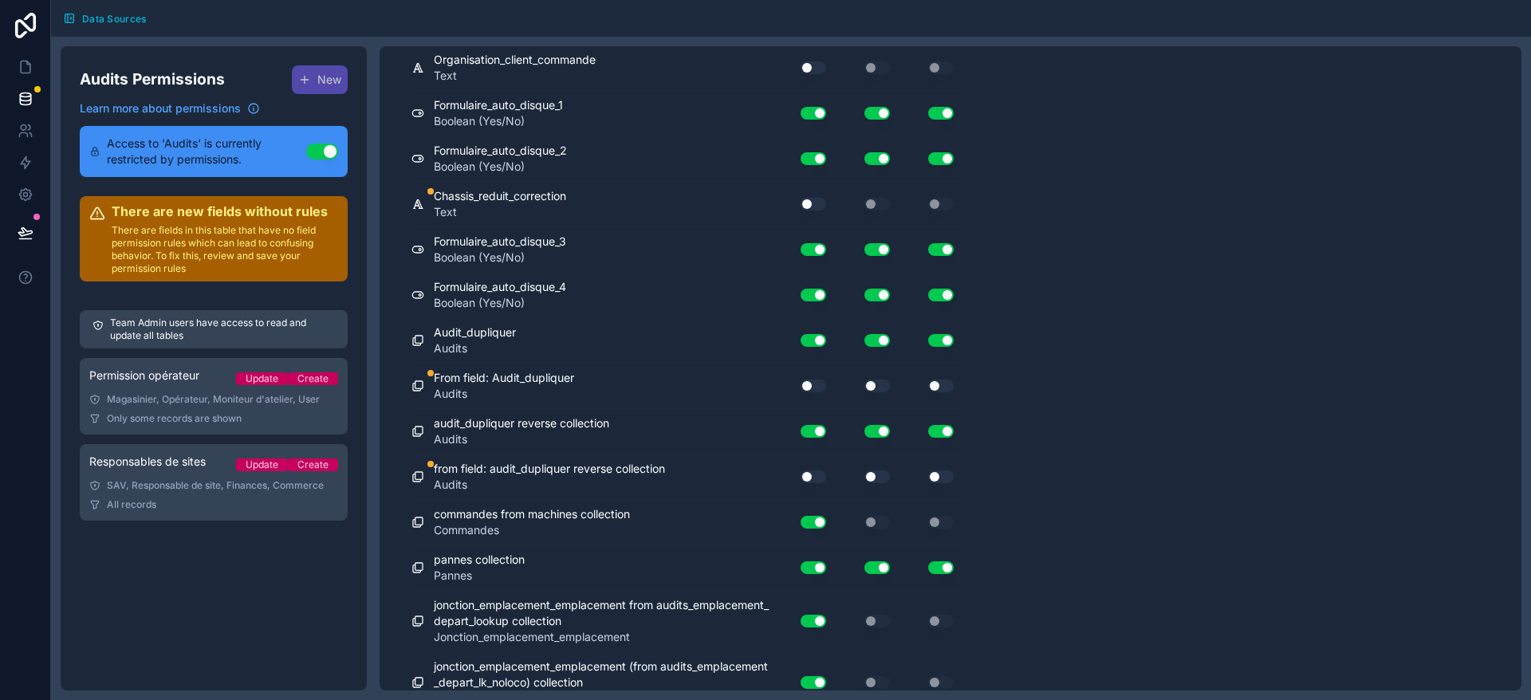
click at [811, 381] on button "Use setting" at bounding box center [814, 386] width 26 height 13
click at [874, 384] on button "Use setting" at bounding box center [877, 386] width 26 height 13
click at [930, 390] on button "Use setting" at bounding box center [941, 386] width 26 height 13
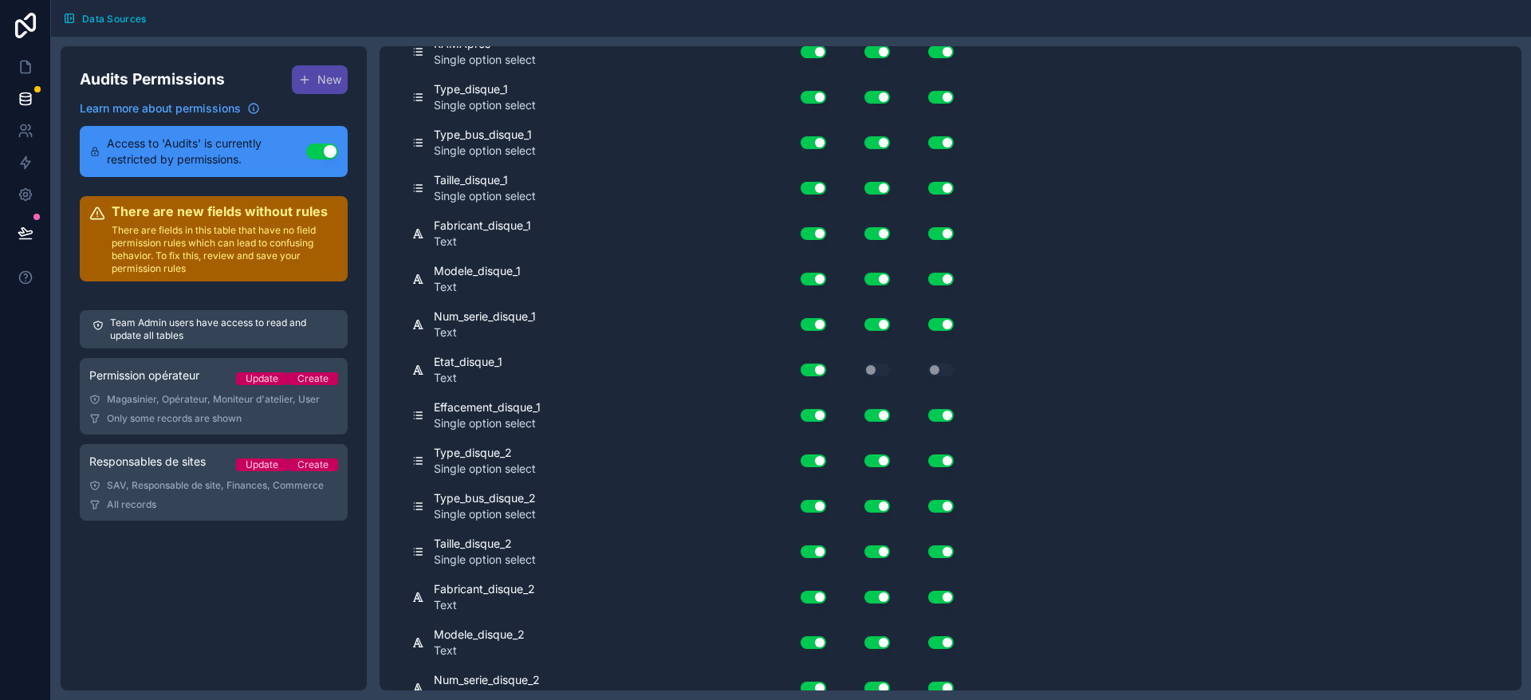
scroll to position [0, 0]
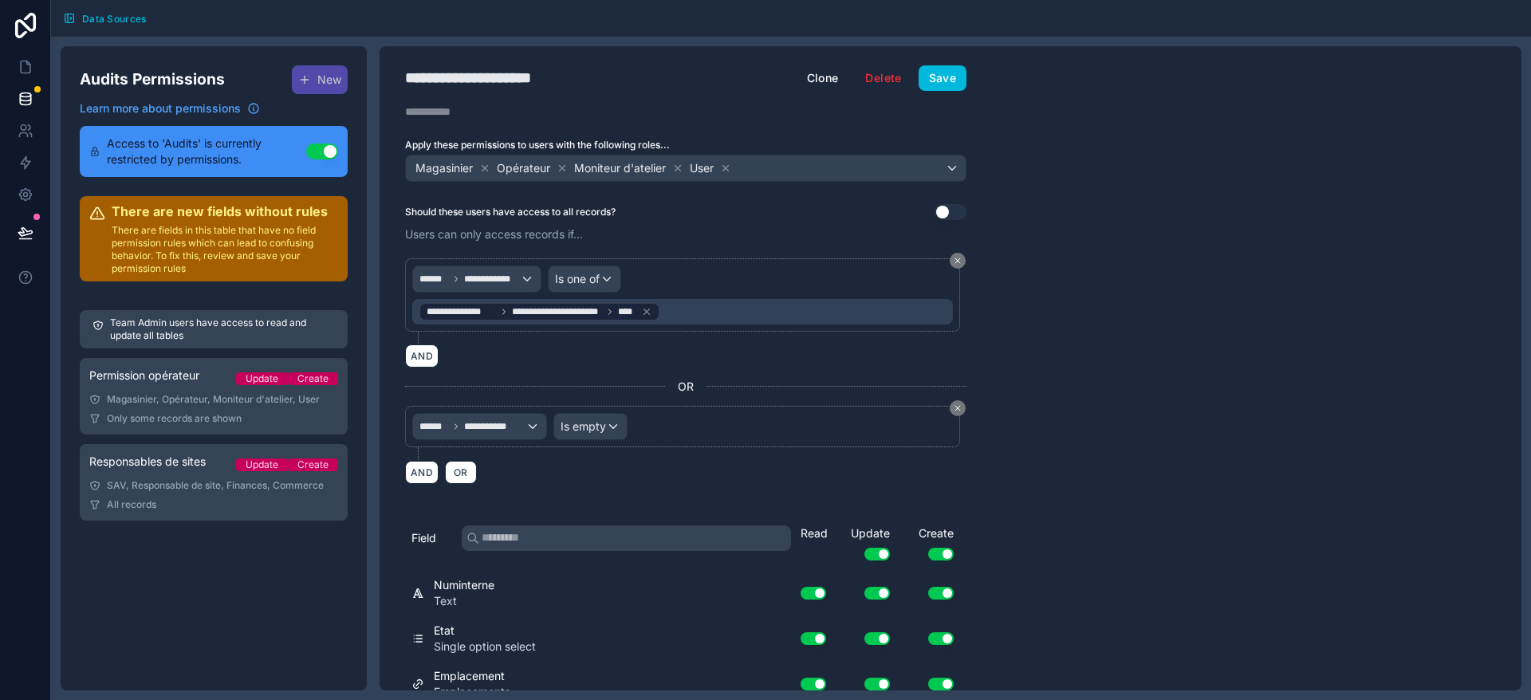
click at [949, 74] on button "Save" at bounding box center [943, 78] width 48 height 26
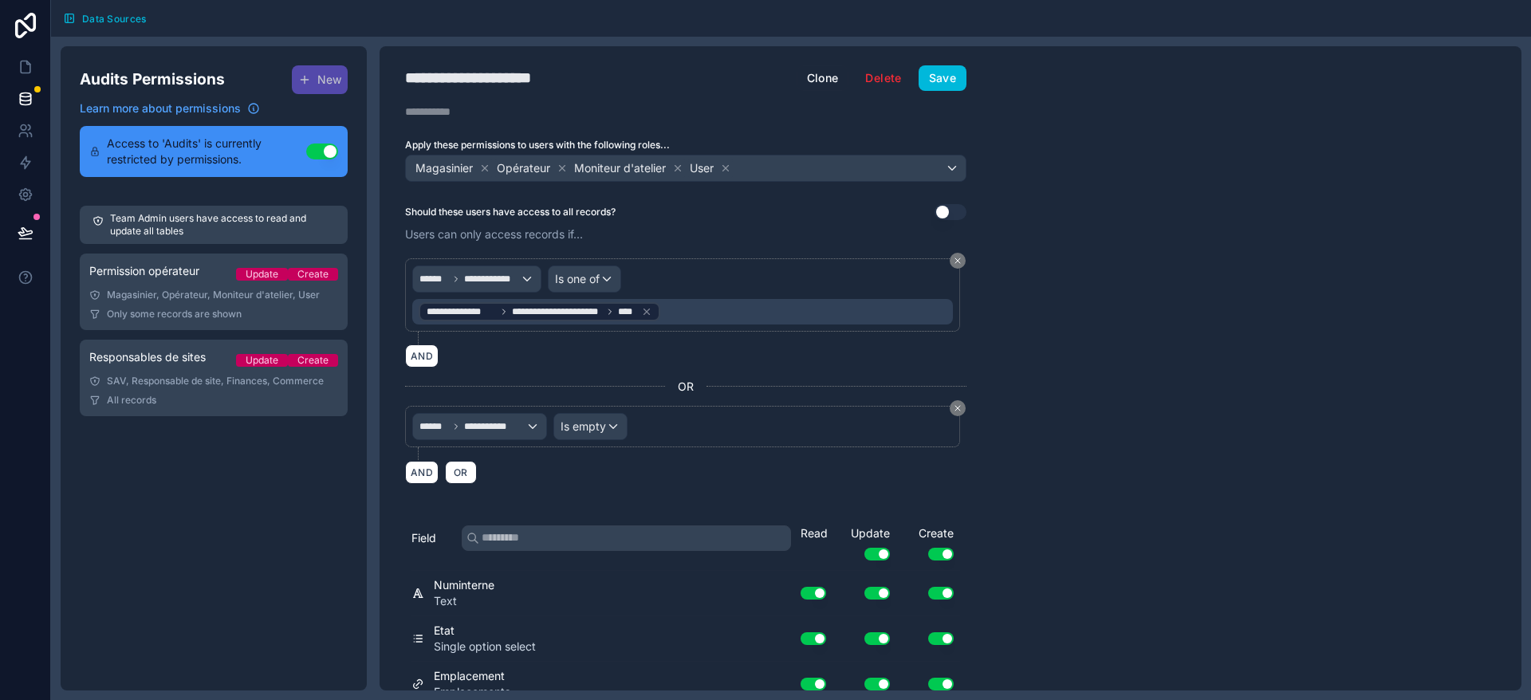
click at [152, 379] on div "SAV, Responsable de site, Finances, Commerce" at bounding box center [213, 381] width 249 height 13
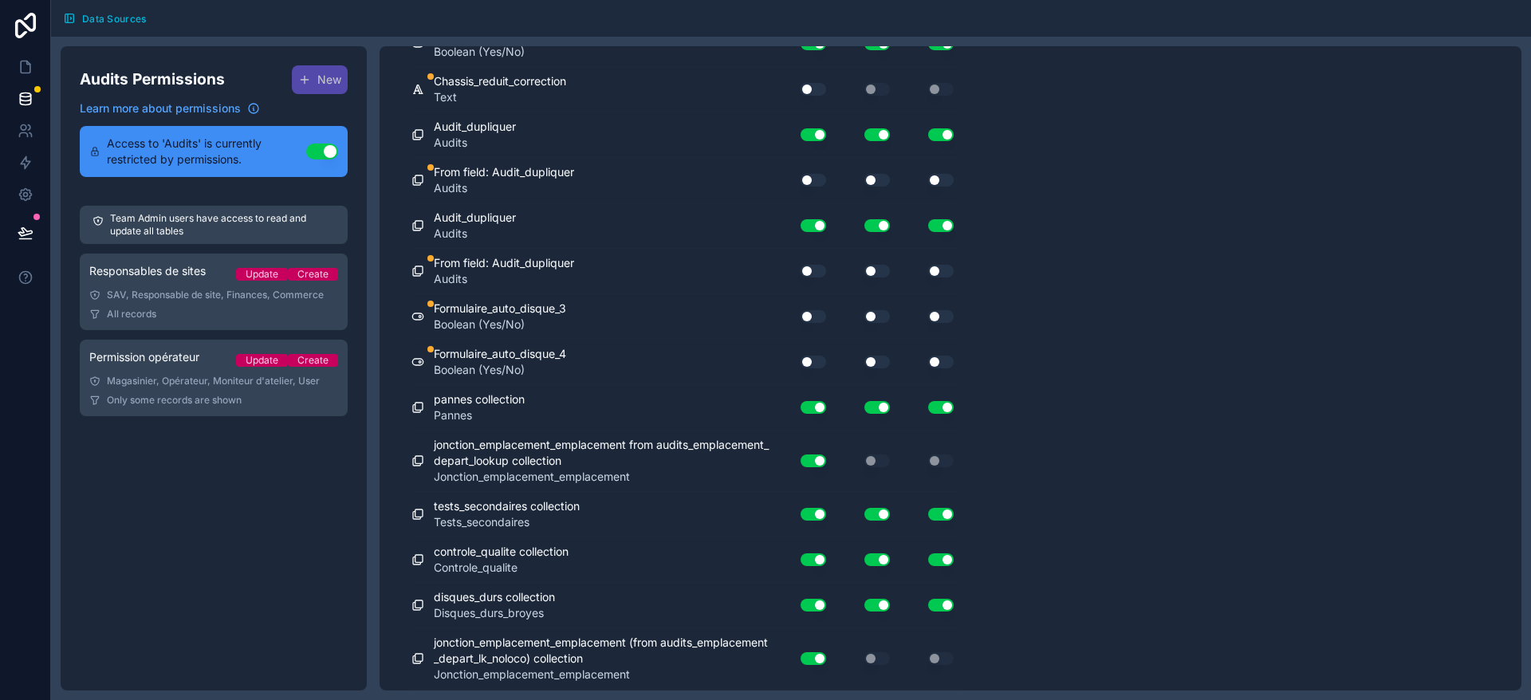
scroll to position [13666, 0]
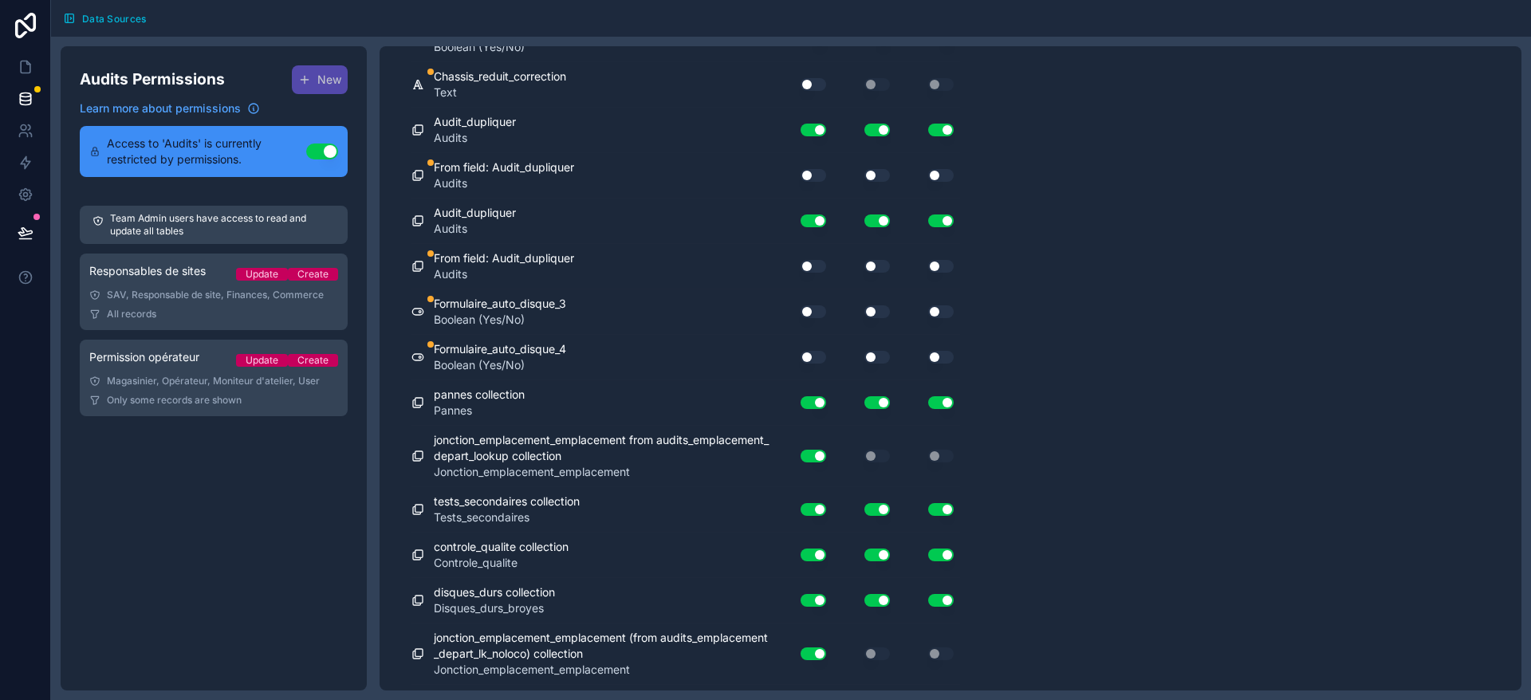
click at [811, 309] on button "Use setting" at bounding box center [814, 311] width 26 height 13
drag, startPoint x: 813, startPoint y: 266, endPoint x: 891, endPoint y: 259, distance: 77.7
click at [815, 266] on button "Use setting" at bounding box center [814, 266] width 26 height 13
click at [867, 262] on button "Use setting" at bounding box center [877, 266] width 26 height 13
click at [941, 262] on button "Use setting" at bounding box center [941, 266] width 26 height 13
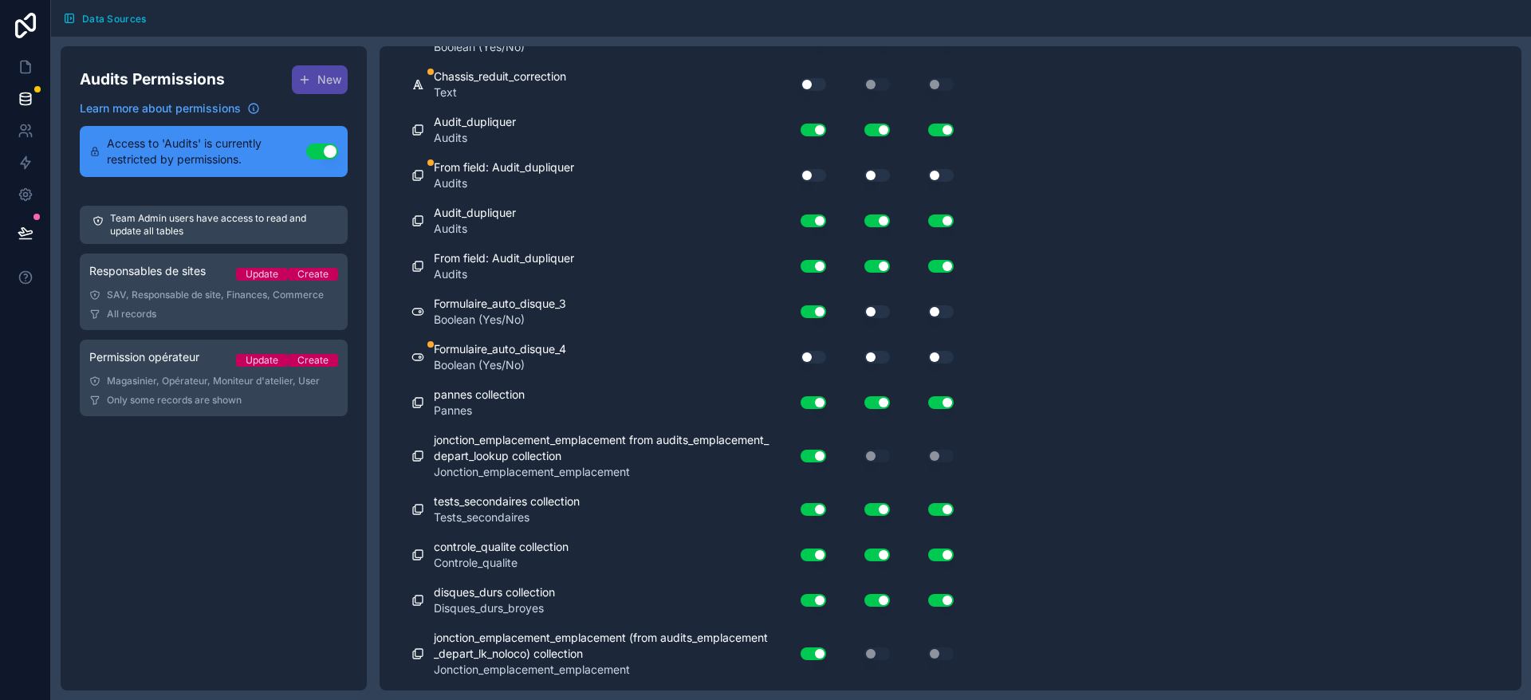
click at [809, 352] on button "Use setting" at bounding box center [814, 357] width 26 height 13
click at [880, 313] on button "Use setting" at bounding box center [877, 311] width 26 height 13
click at [934, 303] on div "Use setting" at bounding box center [928, 312] width 64 height 26
click at [938, 311] on button "Use setting" at bounding box center [941, 311] width 26 height 13
click at [884, 355] on button "Use setting" at bounding box center [877, 357] width 26 height 13
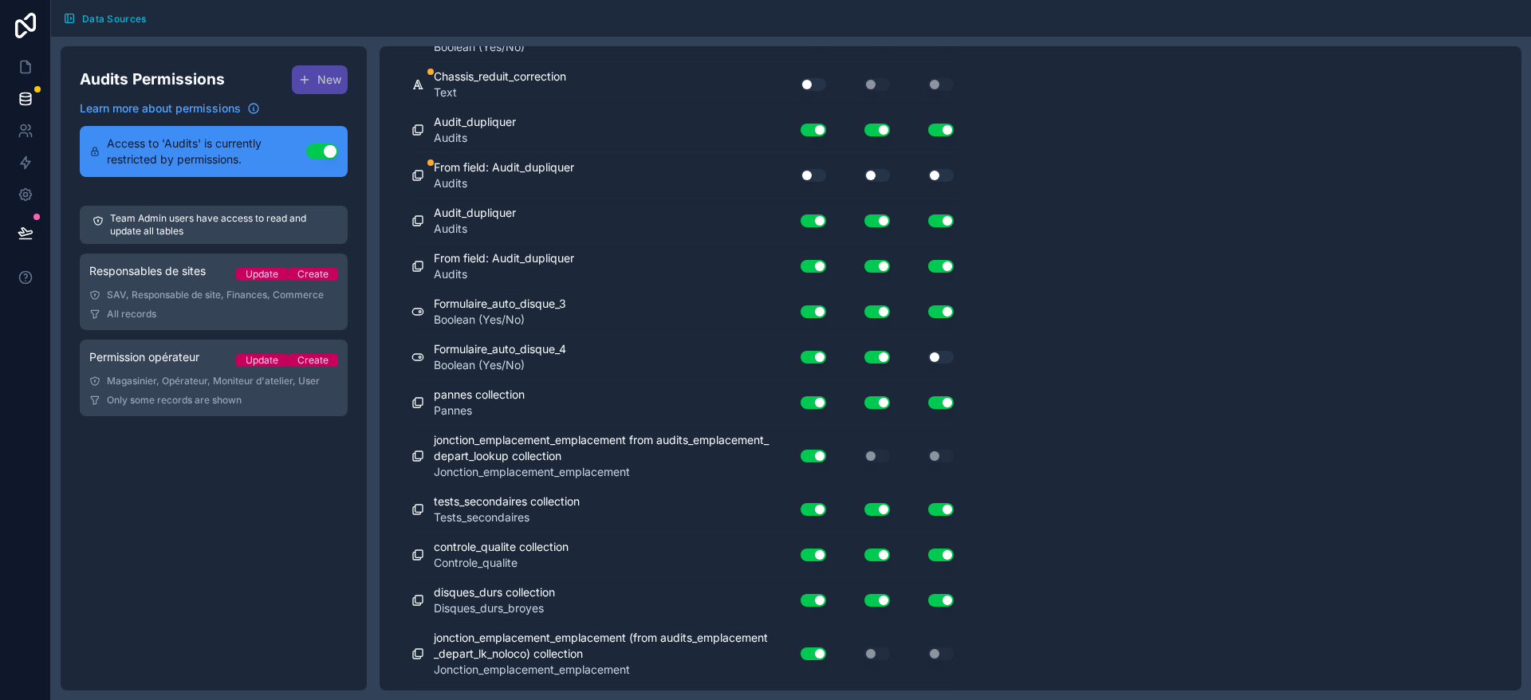
click at [944, 354] on button "Use setting" at bounding box center [941, 357] width 26 height 13
click at [821, 179] on button "Use setting" at bounding box center [814, 175] width 26 height 13
click at [876, 168] on div "Use setting" at bounding box center [864, 176] width 64 height 26
click at [935, 171] on button "Use setting" at bounding box center [941, 175] width 26 height 13
click at [805, 174] on button "Use setting" at bounding box center [814, 175] width 26 height 13
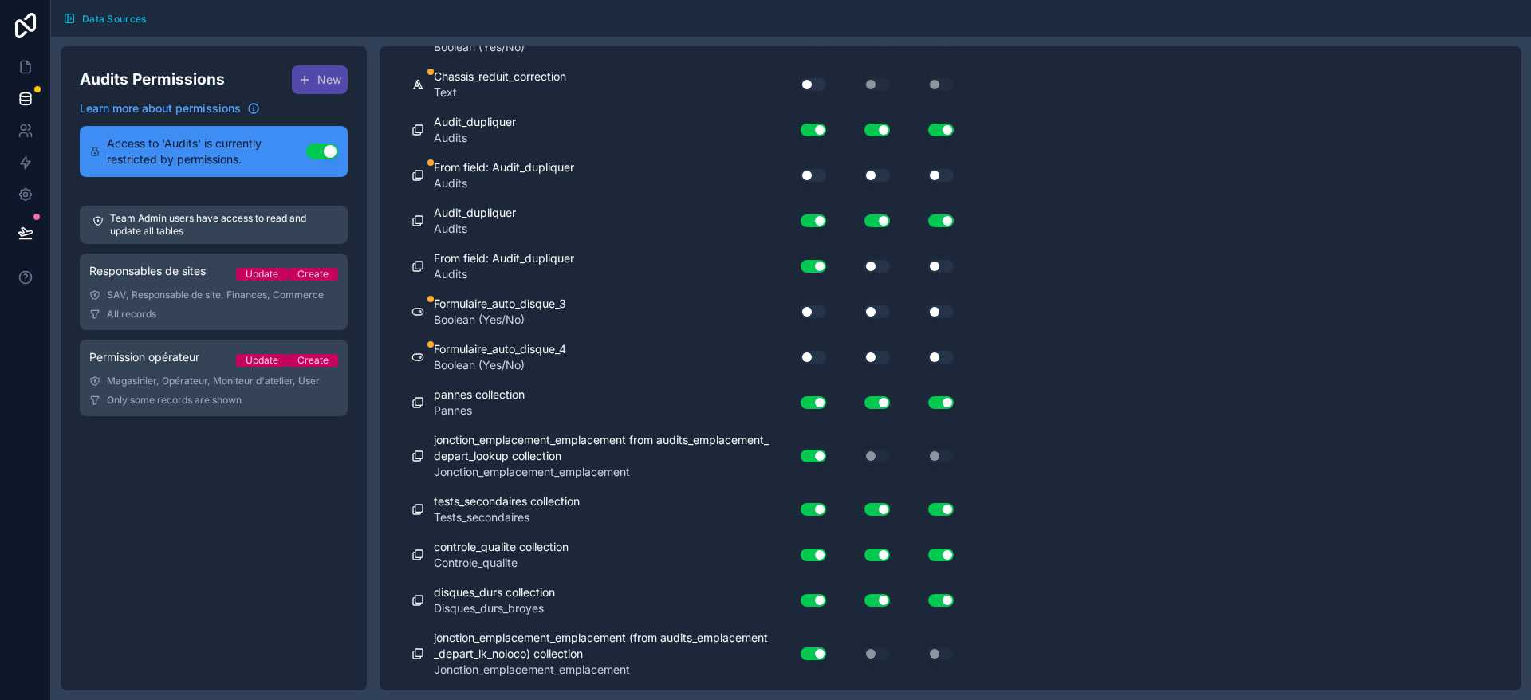
click at [810, 173] on button "Use setting" at bounding box center [814, 175] width 26 height 13
click at [879, 175] on button "Use setting" at bounding box center [877, 175] width 26 height 13
click at [940, 173] on button "Use setting" at bounding box center [941, 175] width 26 height 13
click at [813, 266] on button "Use setting" at bounding box center [814, 266] width 26 height 13
click at [813, 312] on button "Use setting" at bounding box center [814, 311] width 26 height 13
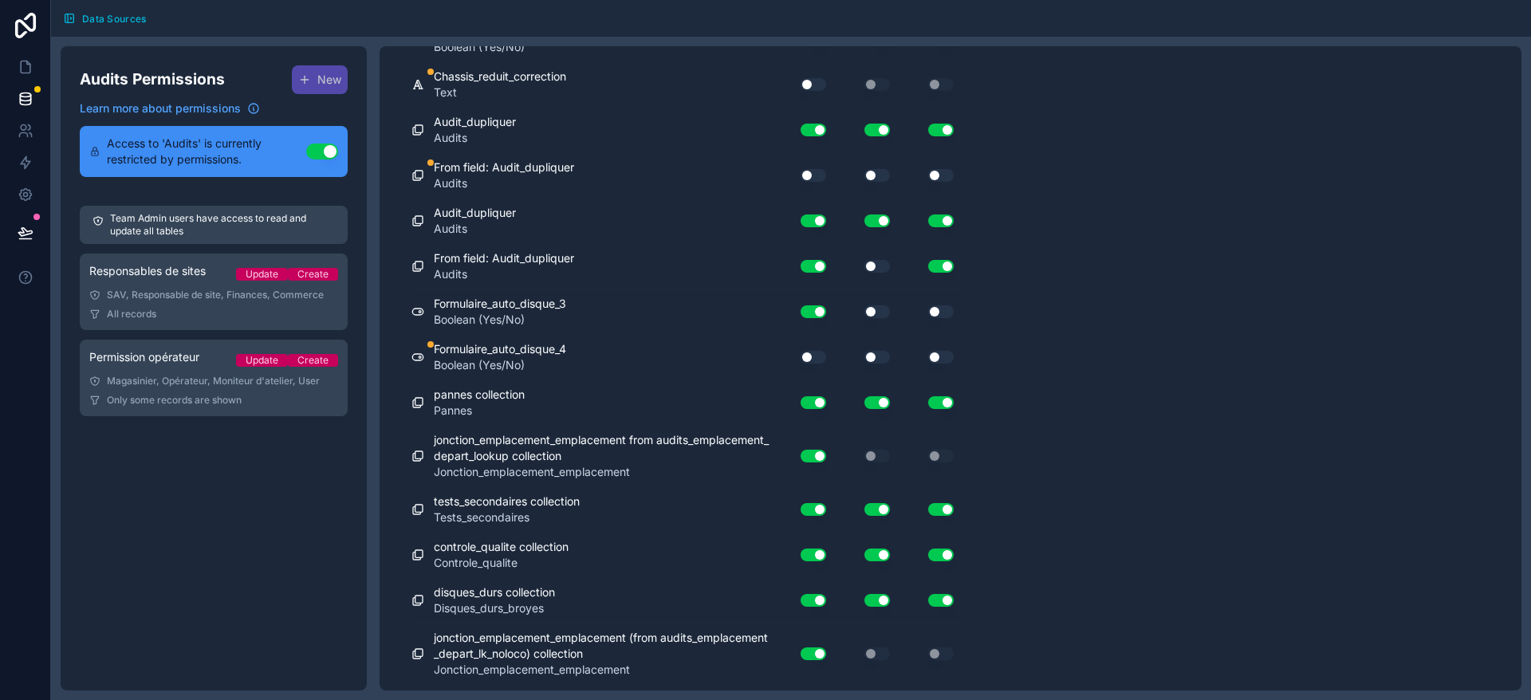
click at [873, 312] on button "Use setting" at bounding box center [877, 311] width 26 height 13
click at [874, 266] on button "Use setting" at bounding box center [877, 266] width 26 height 13
click at [937, 314] on button "Use setting" at bounding box center [941, 311] width 26 height 13
click at [801, 360] on button "Use setting" at bounding box center [814, 357] width 26 height 13
click at [890, 356] on div "Use setting" at bounding box center [864, 357] width 64 height 13
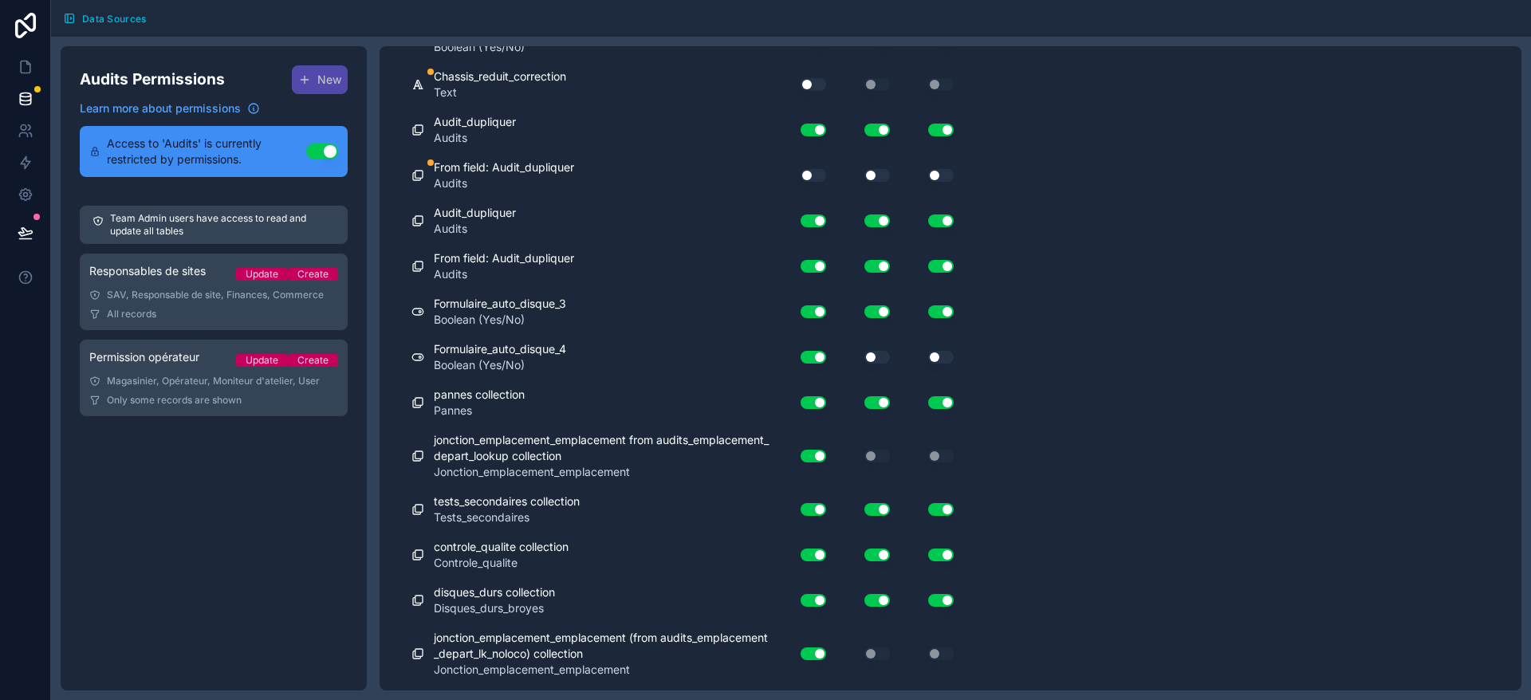
click at [885, 356] on button "Use setting" at bounding box center [877, 357] width 26 height 13
click at [930, 355] on button "Use setting" at bounding box center [941, 357] width 26 height 13
click at [815, 178] on button "Use setting" at bounding box center [814, 175] width 26 height 13
click at [807, 317] on button "Use setting" at bounding box center [814, 311] width 26 height 13
click at [815, 358] on button "Use setting" at bounding box center [814, 357] width 26 height 13
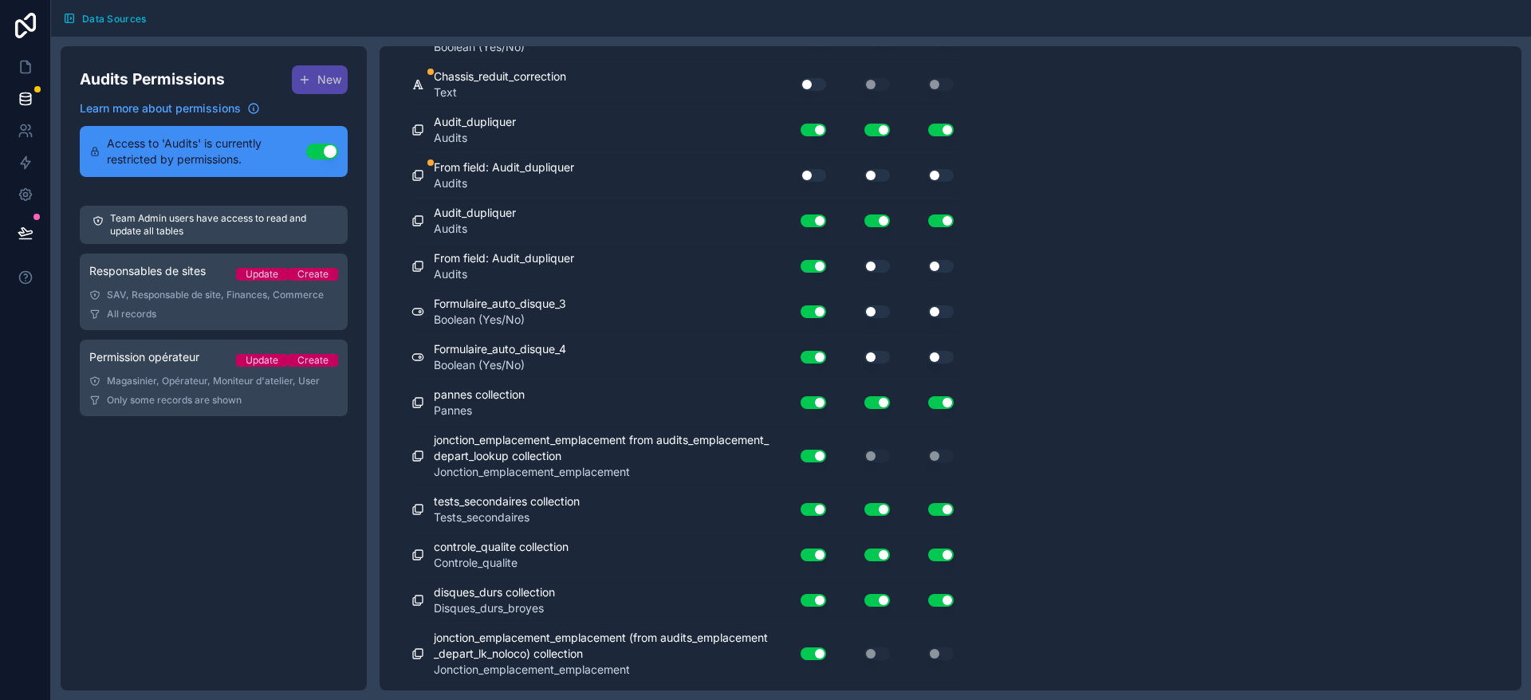
click at [872, 312] on button "Use setting" at bounding box center [877, 311] width 26 height 13
click at [879, 356] on button "Use setting" at bounding box center [877, 357] width 26 height 13
click at [931, 316] on button "Use setting" at bounding box center [941, 311] width 26 height 13
click at [878, 261] on button "Use setting" at bounding box center [877, 266] width 26 height 13
click at [933, 265] on button "Use setting" at bounding box center [941, 266] width 26 height 13
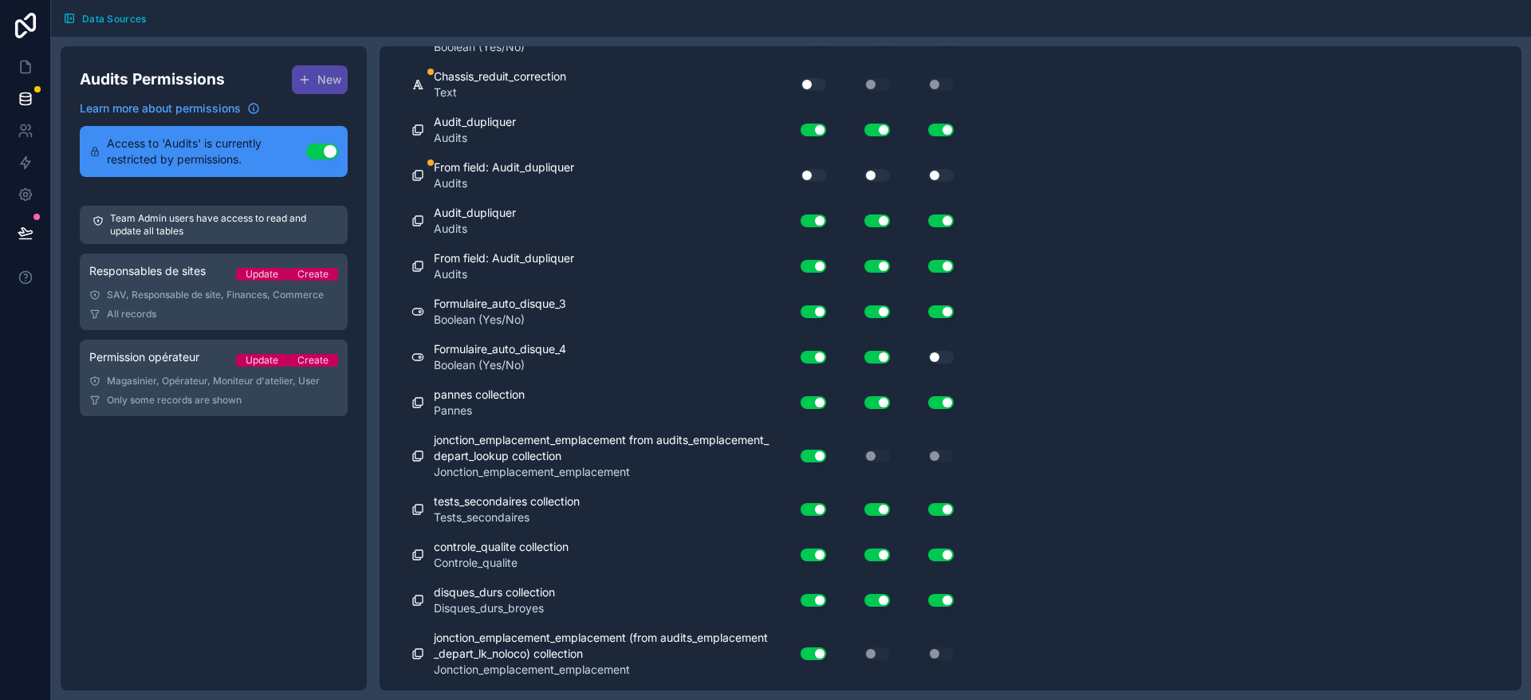
click at [939, 354] on button "Use setting" at bounding box center [941, 357] width 26 height 13
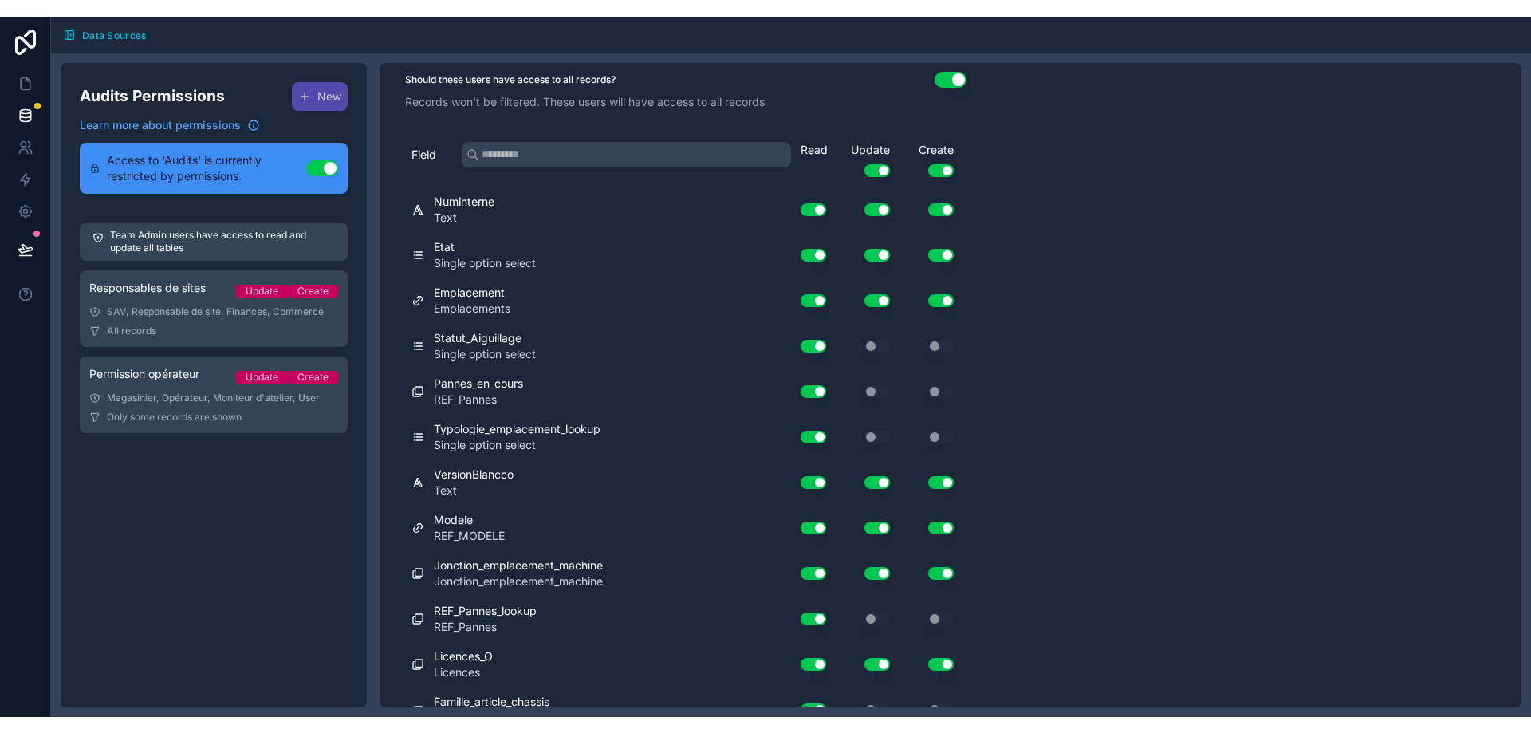
scroll to position [0, 0]
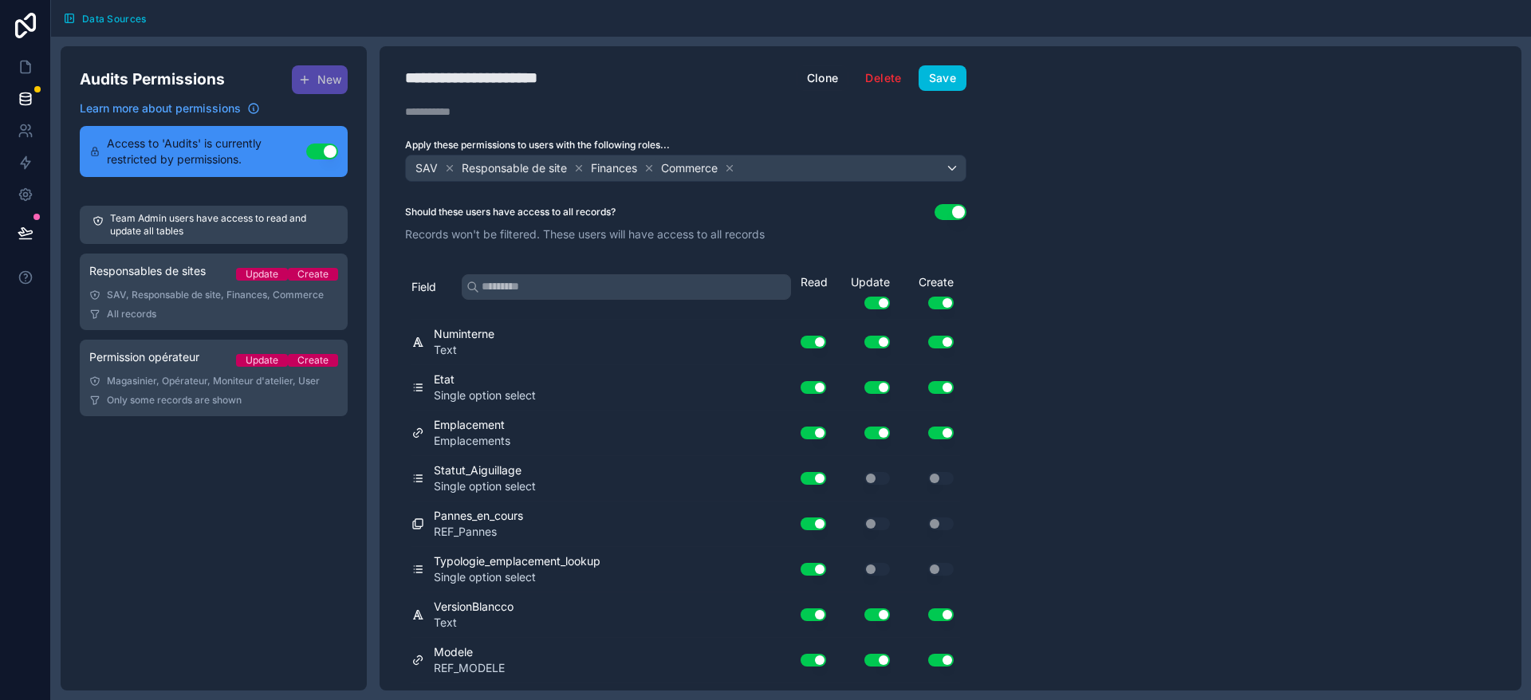
click at [927, 85] on button "Save" at bounding box center [943, 78] width 48 height 26
click at [31, 63] on icon at bounding box center [26, 67] width 16 height 16
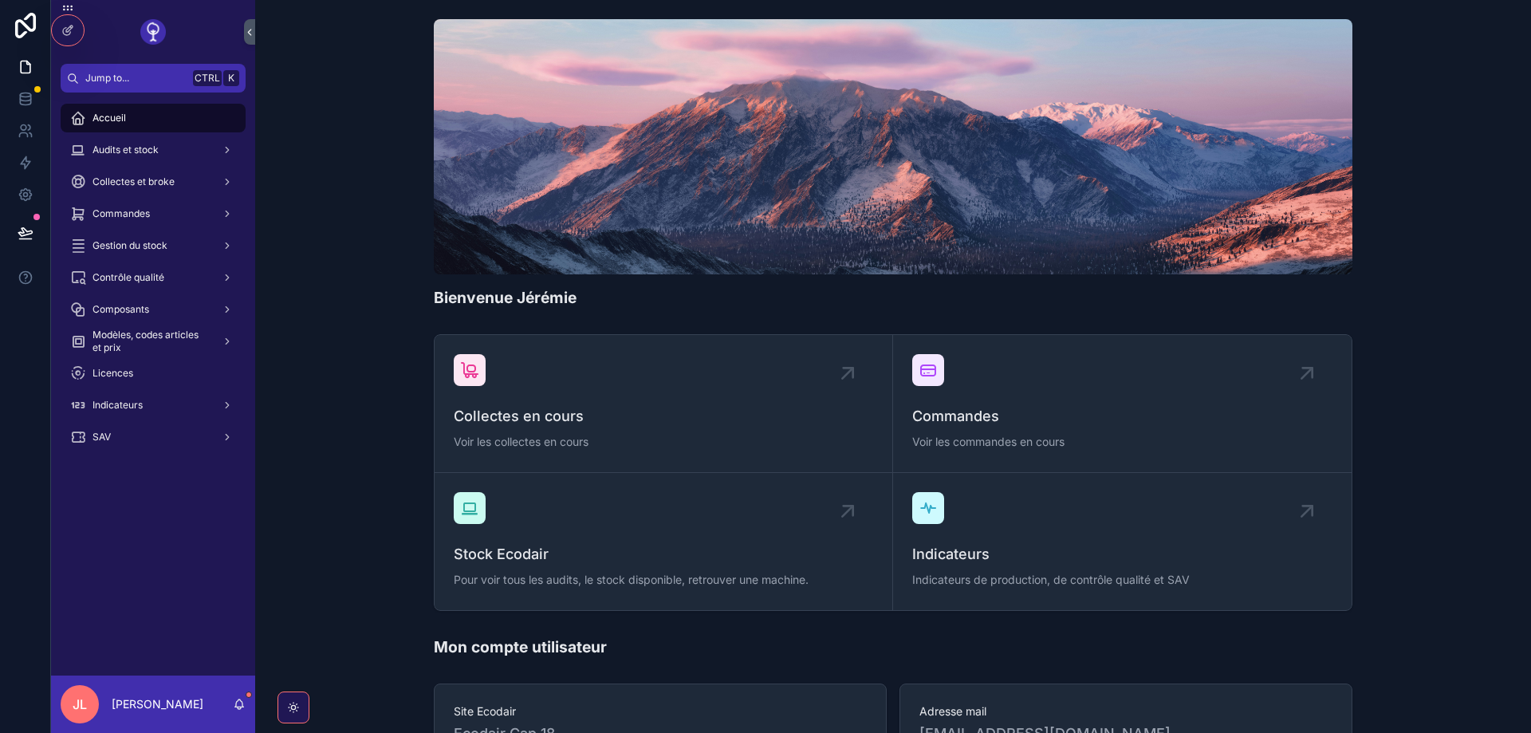
click at [160, 148] on div "Audits et stock" at bounding box center [153, 150] width 166 height 26
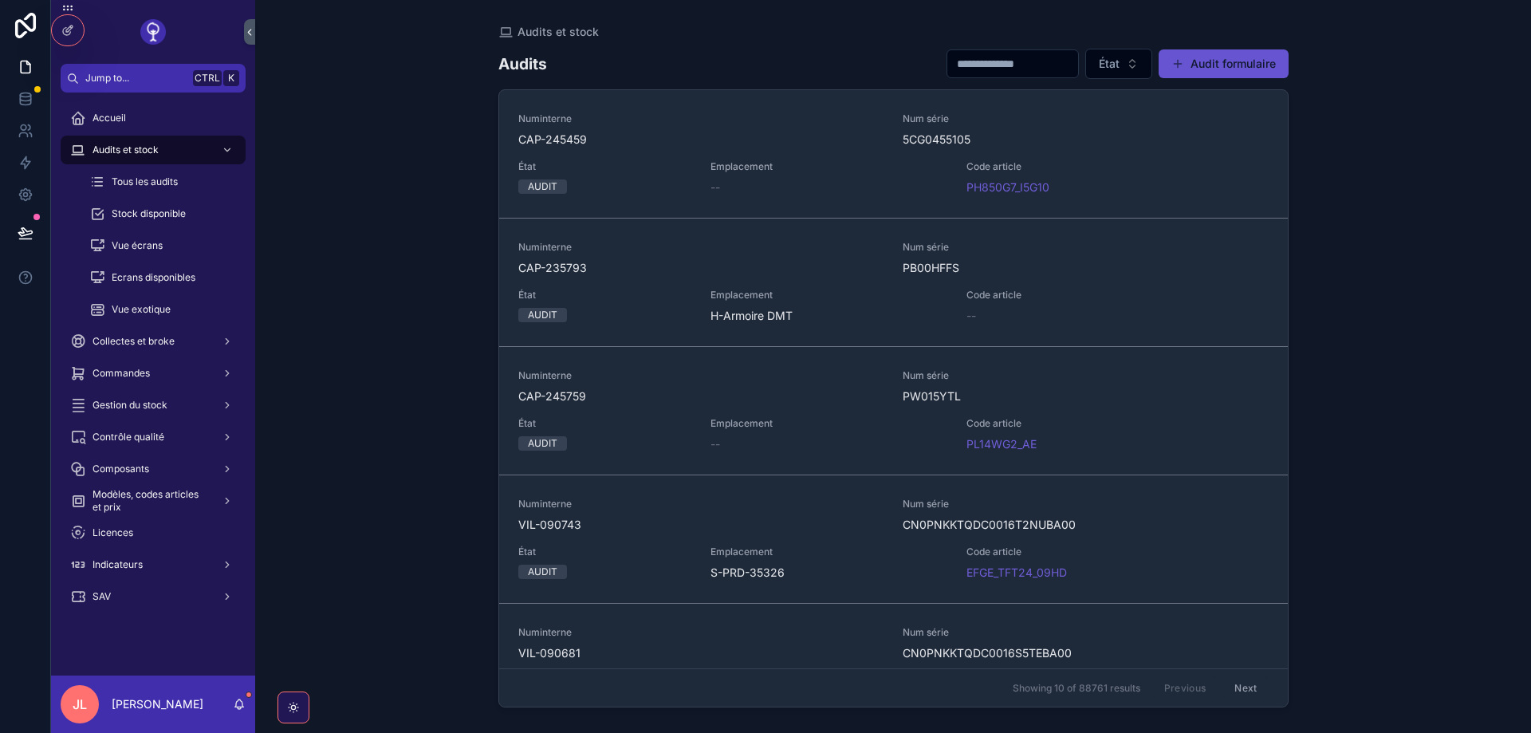
click at [1226, 70] on button "Audit formulaire" at bounding box center [1224, 63] width 130 height 29
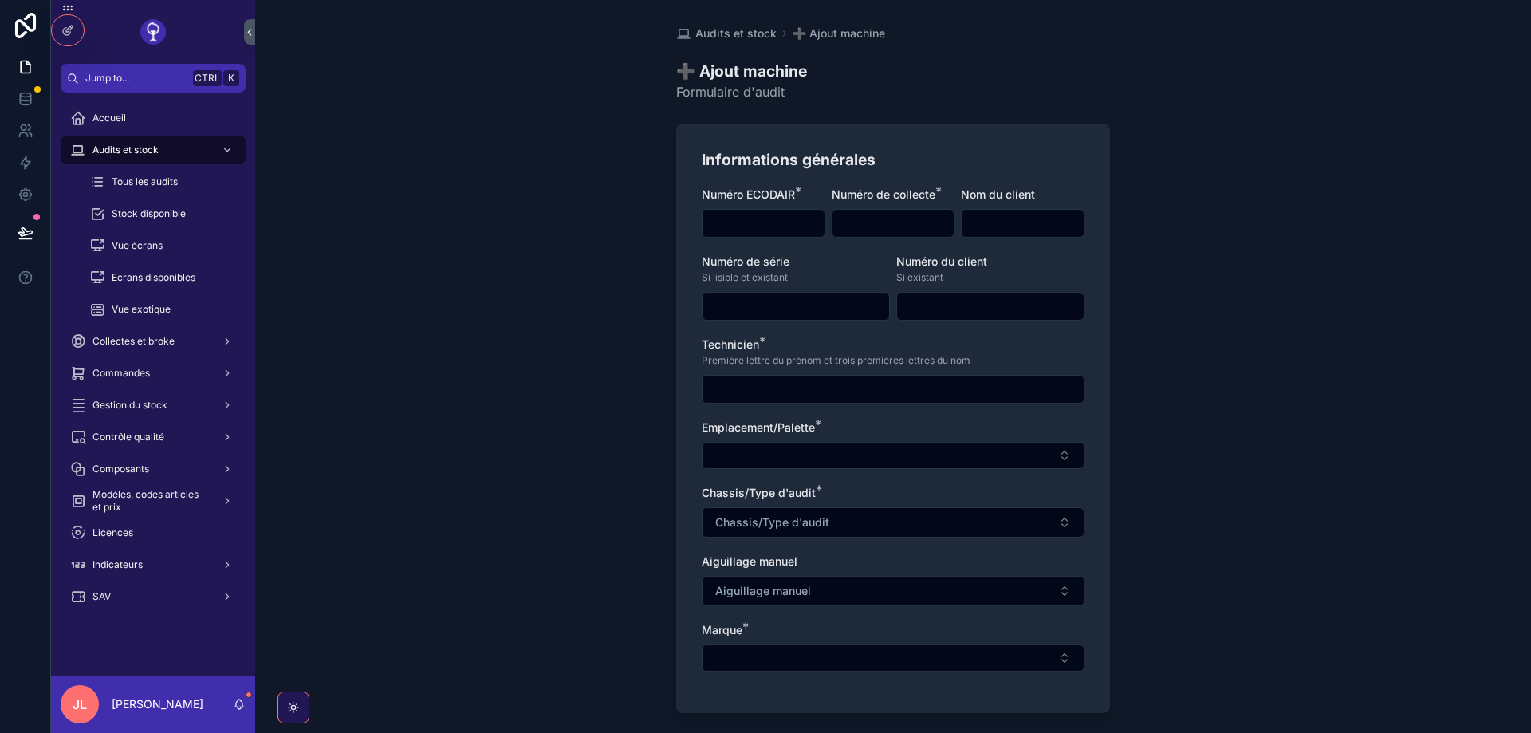
click at [62, 32] on icon at bounding box center [67, 30] width 13 height 13
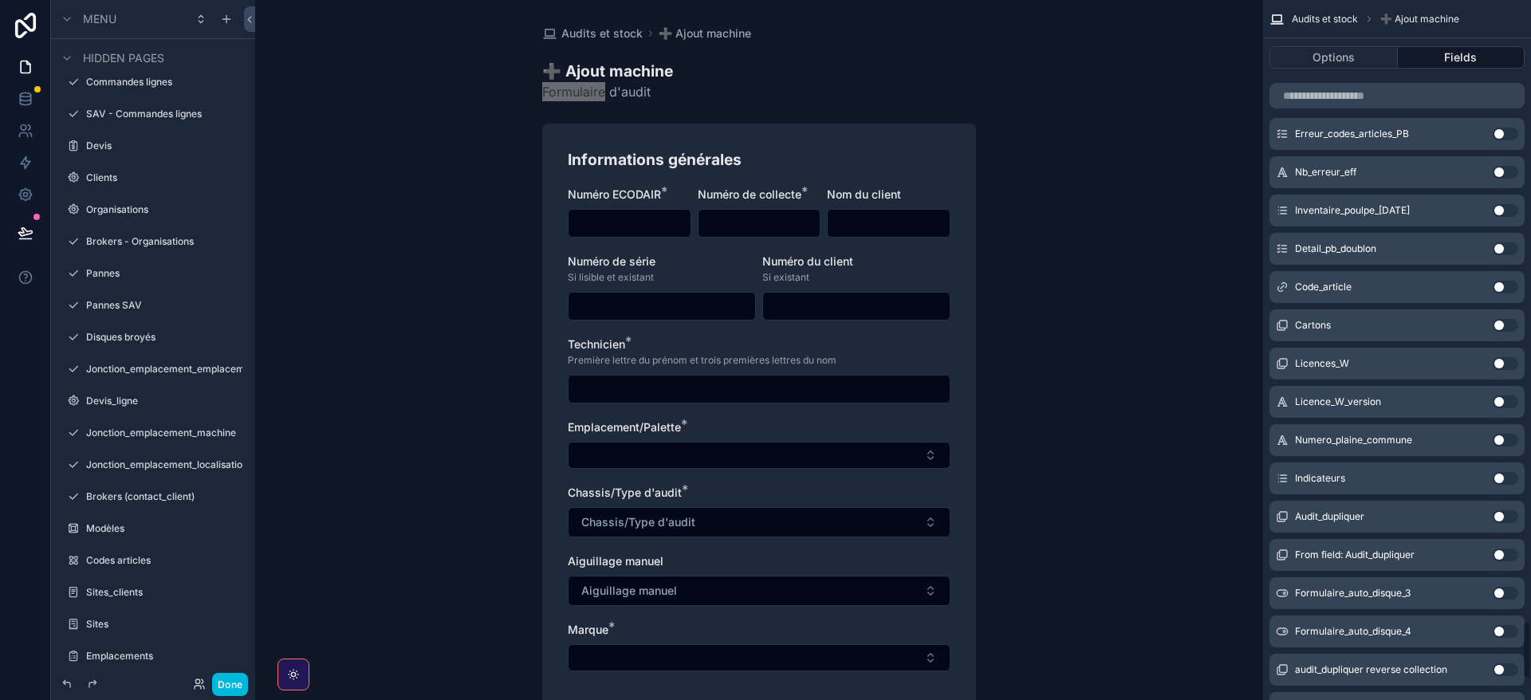
scroll to position [7795, 0]
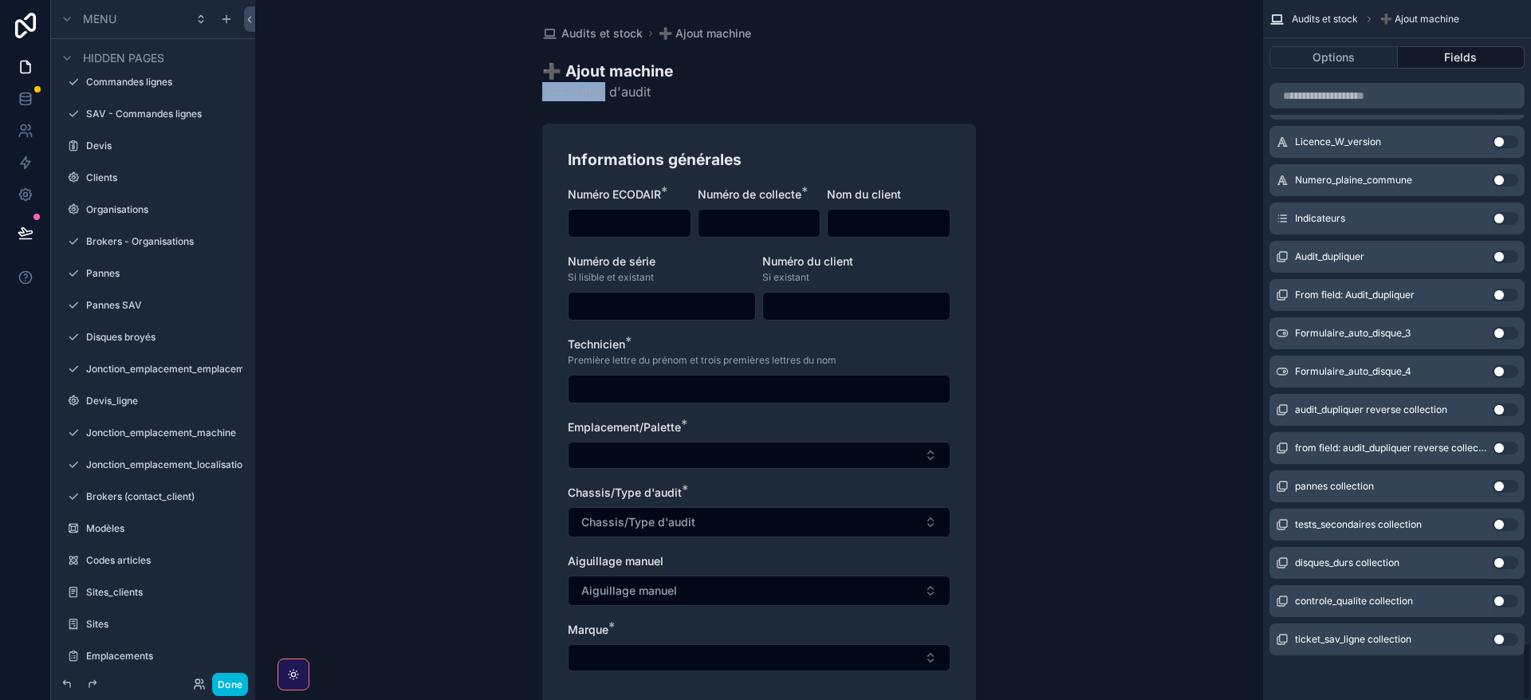
click at [1505, 329] on button "Use setting" at bounding box center [1506, 333] width 26 height 13
click at [1503, 374] on button "Use setting" at bounding box center [1506, 371] width 26 height 13
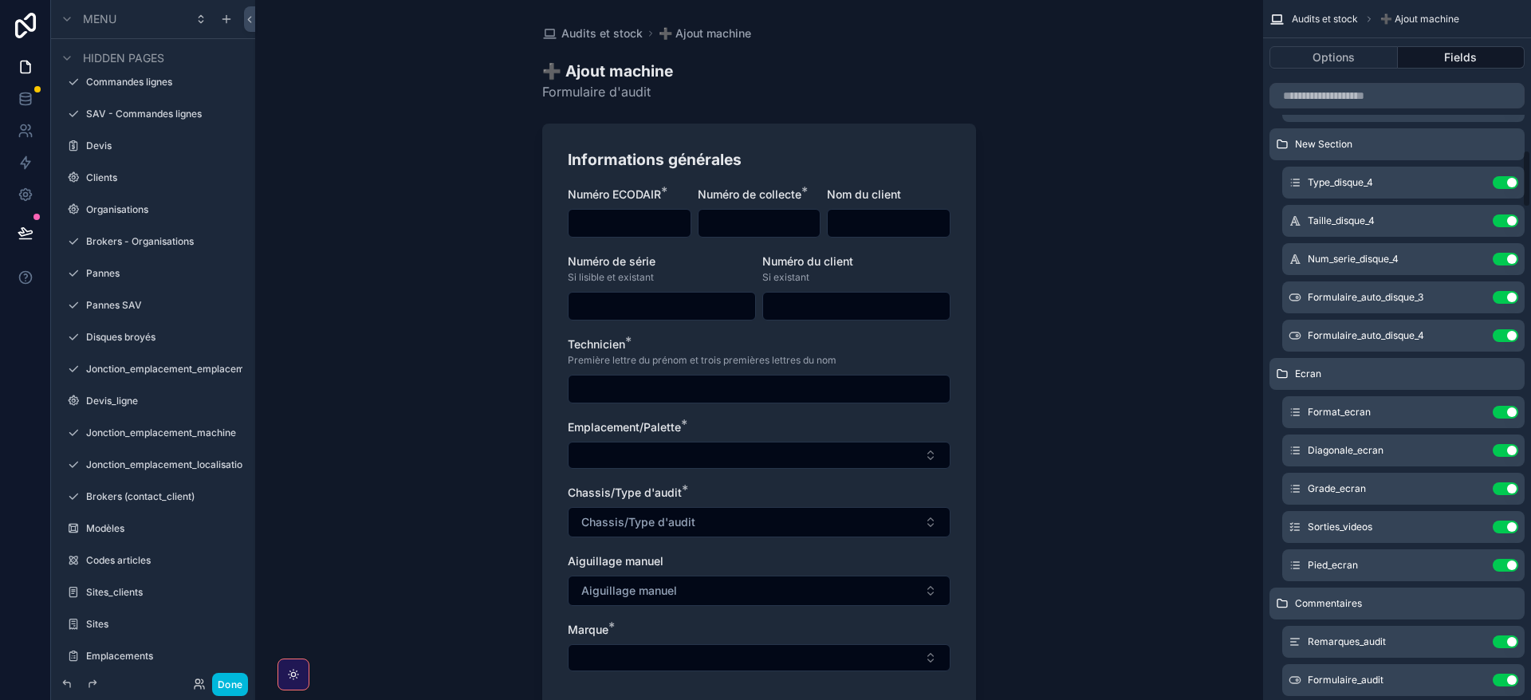
scroll to position [1767, 0]
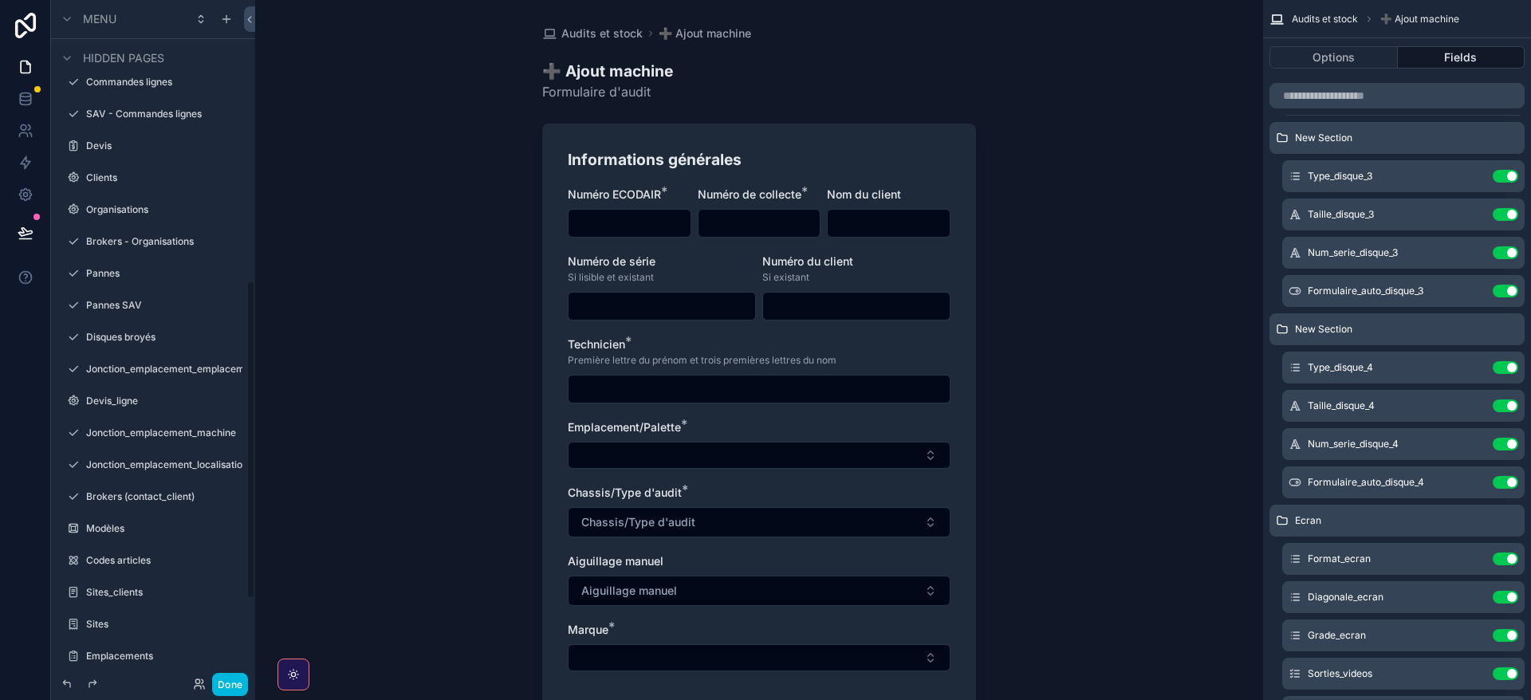
click at [230, 686] on button "Done" at bounding box center [230, 684] width 36 height 23
